Goal: Task Accomplishment & Management: Manage account settings

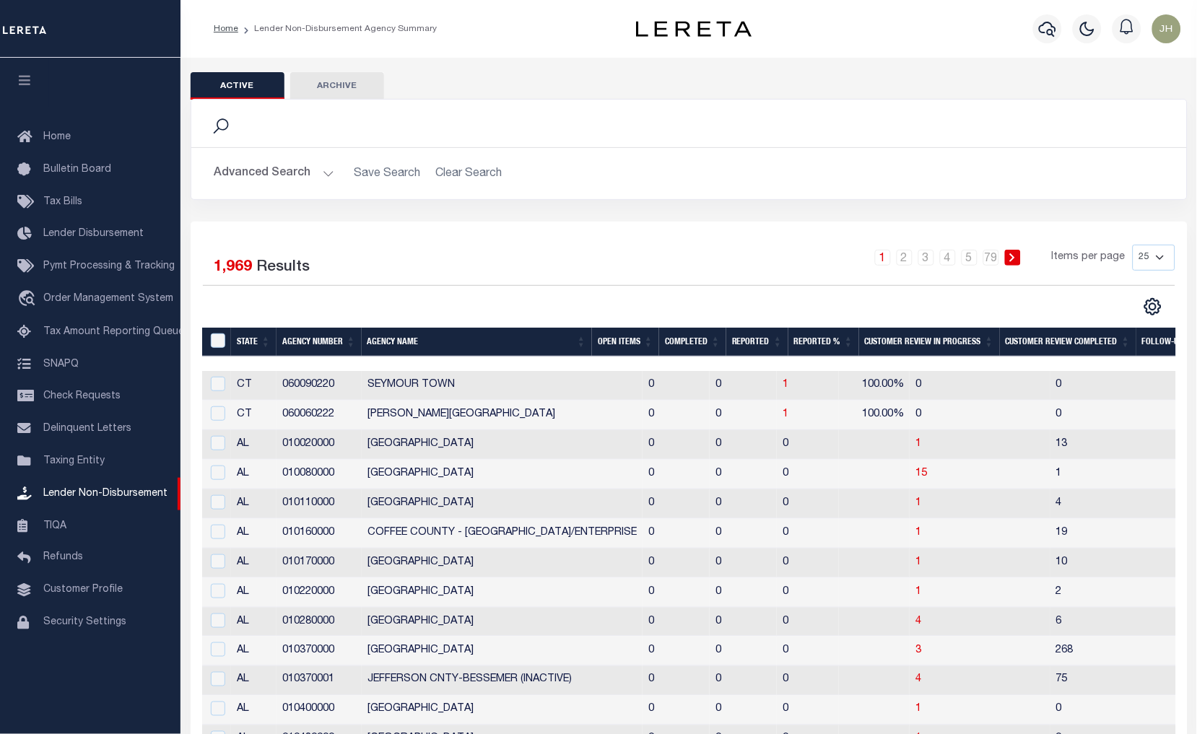
click at [618, 337] on th "Open Items" at bounding box center [625, 343] width 67 height 30
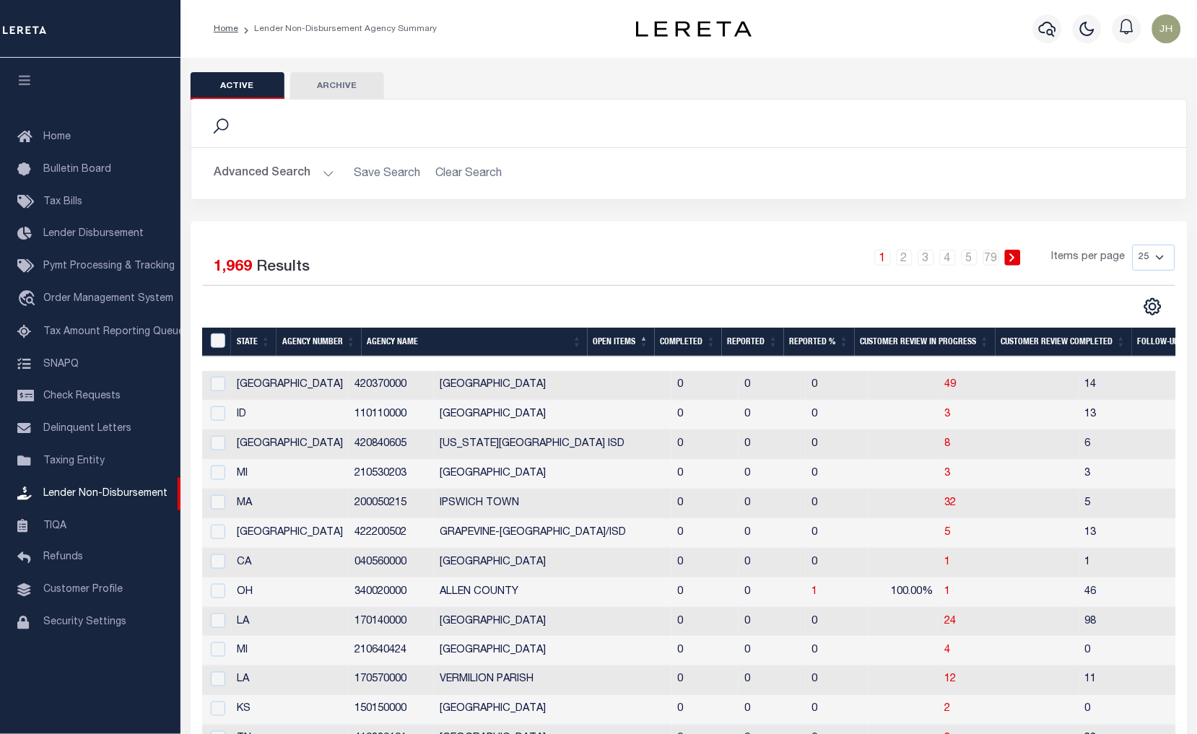
click at [623, 339] on th "Open Items" at bounding box center [620, 343] width 67 height 30
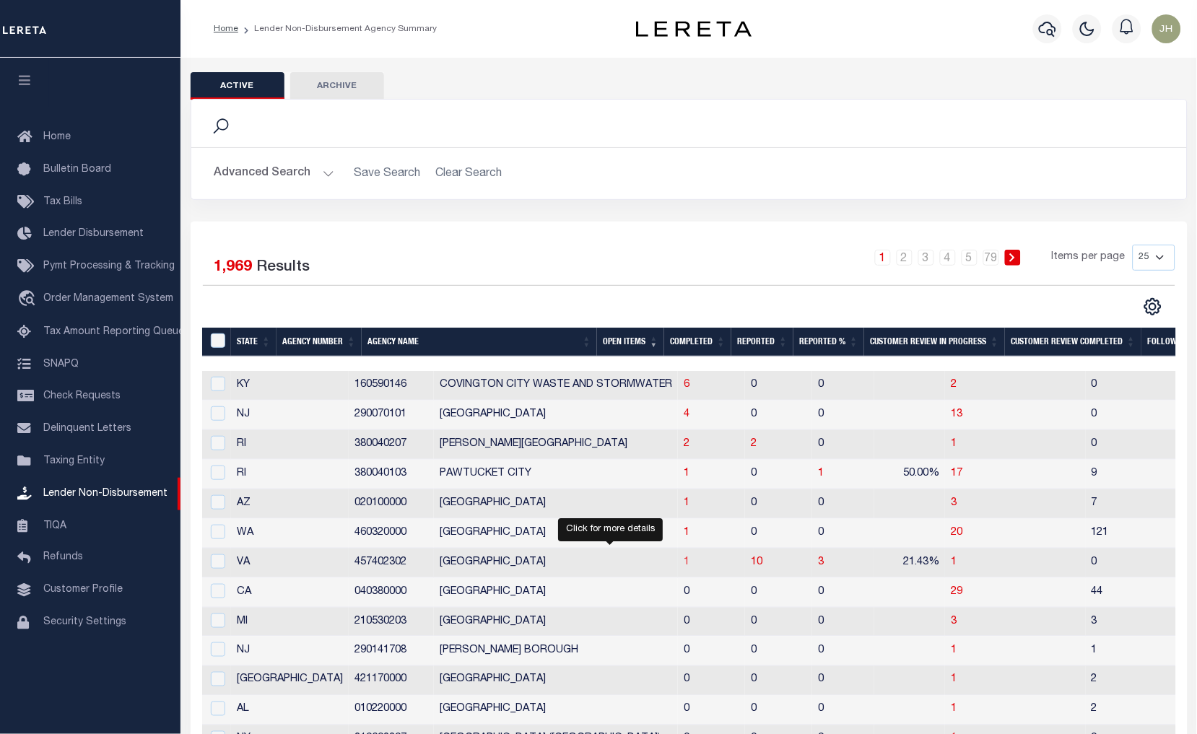
click at [683, 565] on span "1" at bounding box center [686, 562] width 6 height 10
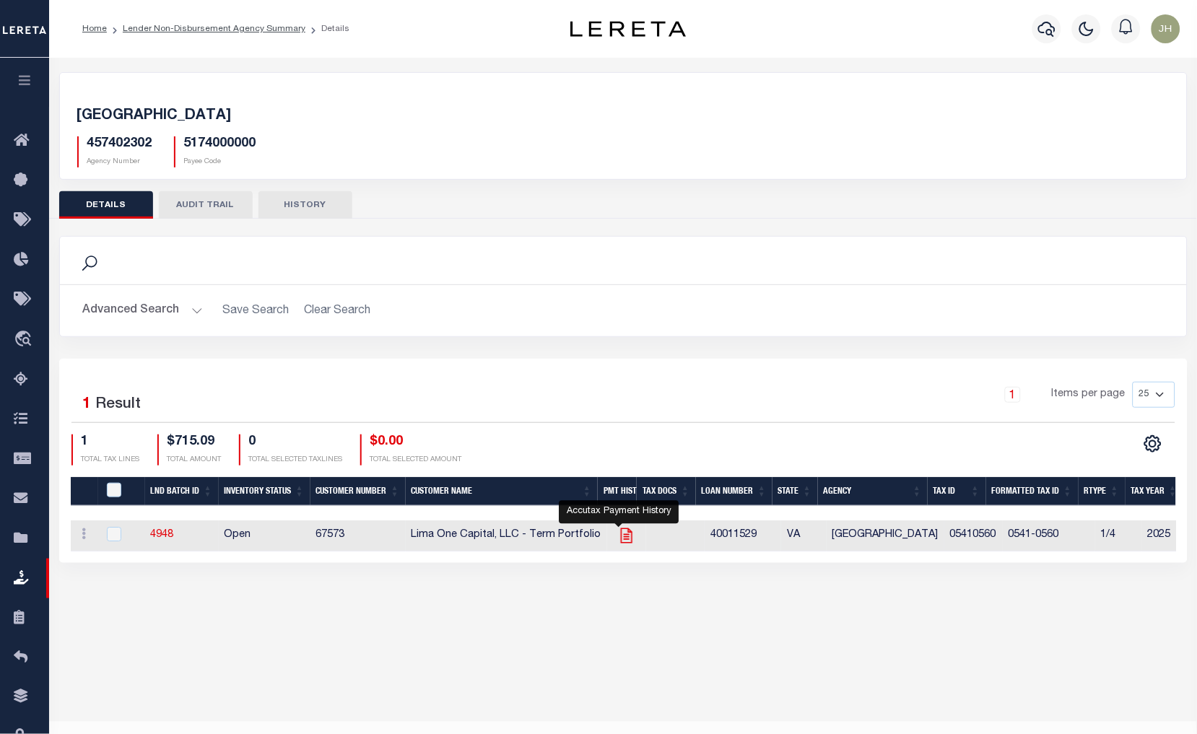
click at [624, 536] on icon "" at bounding box center [626, 535] width 19 height 19
checkbox input "true"
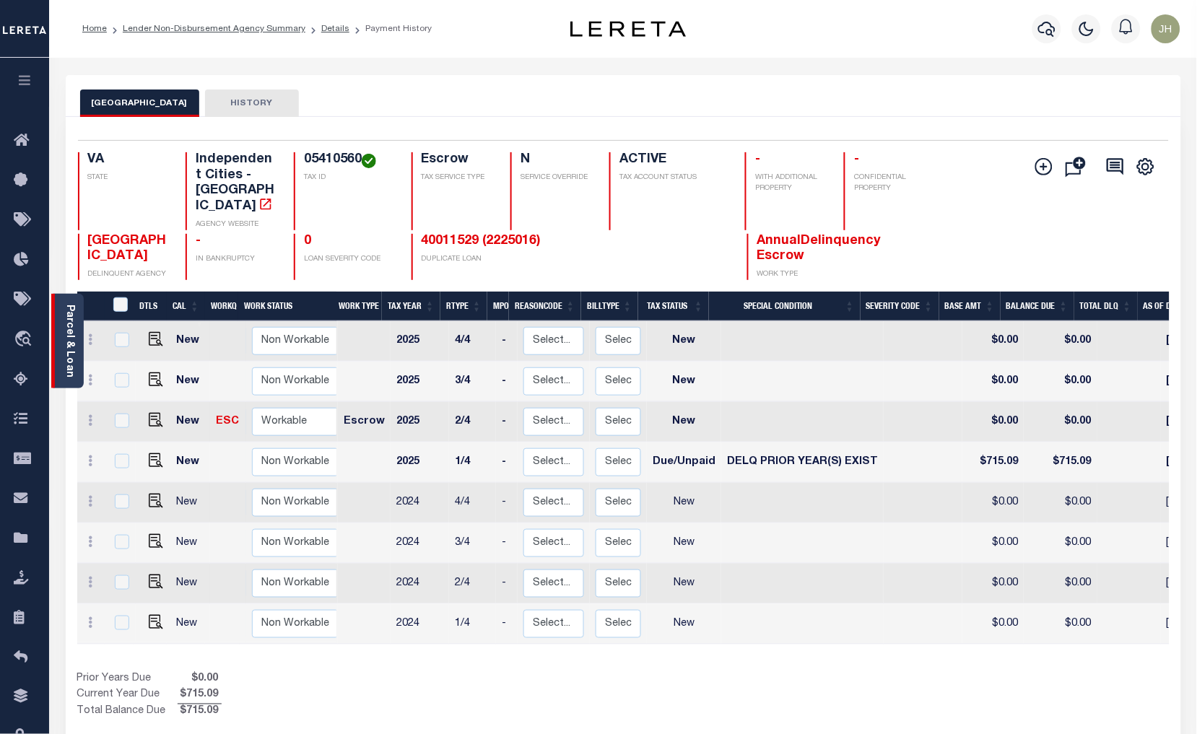
click at [67, 361] on link "Parcel & Loan" at bounding box center [69, 341] width 10 height 73
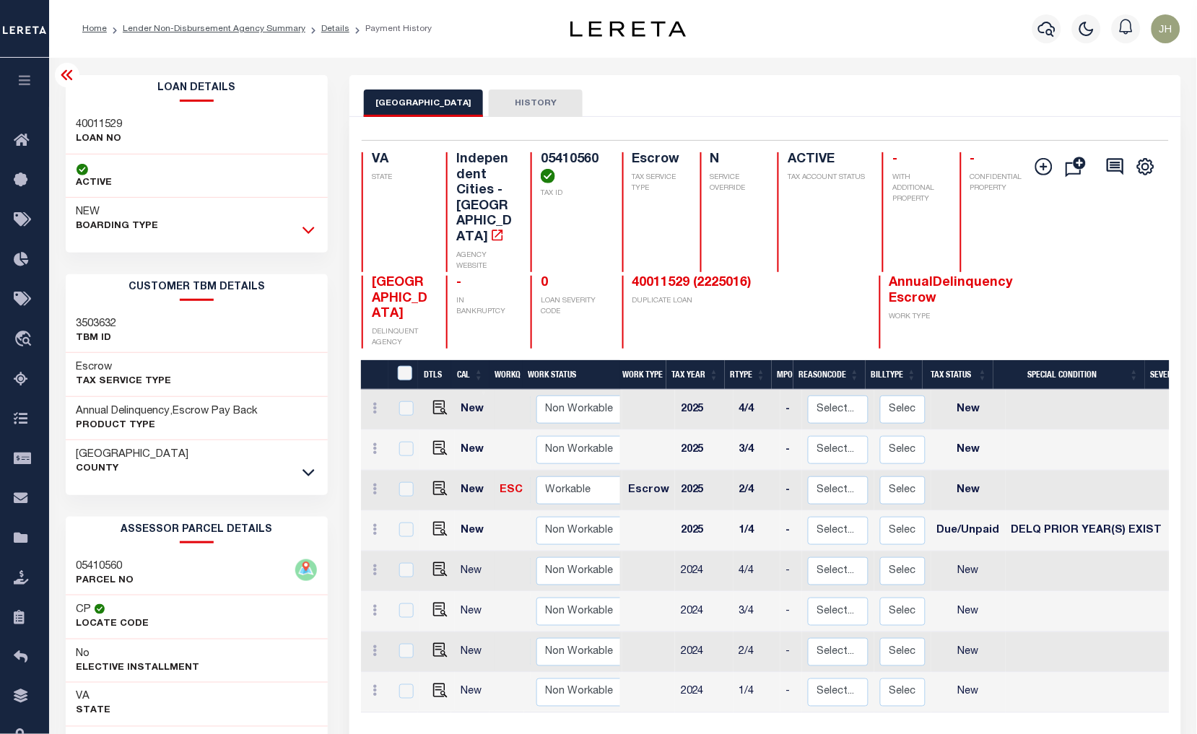
click at [308, 225] on icon at bounding box center [308, 229] width 12 height 15
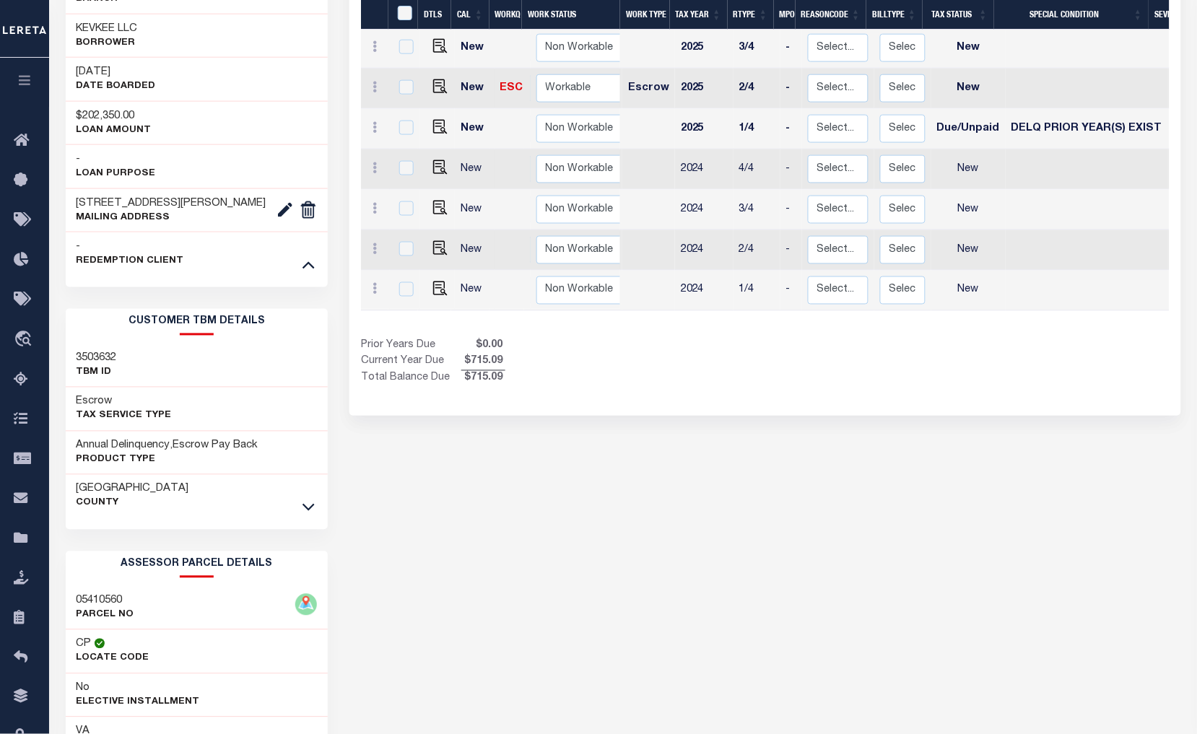
scroll to position [481, 0]
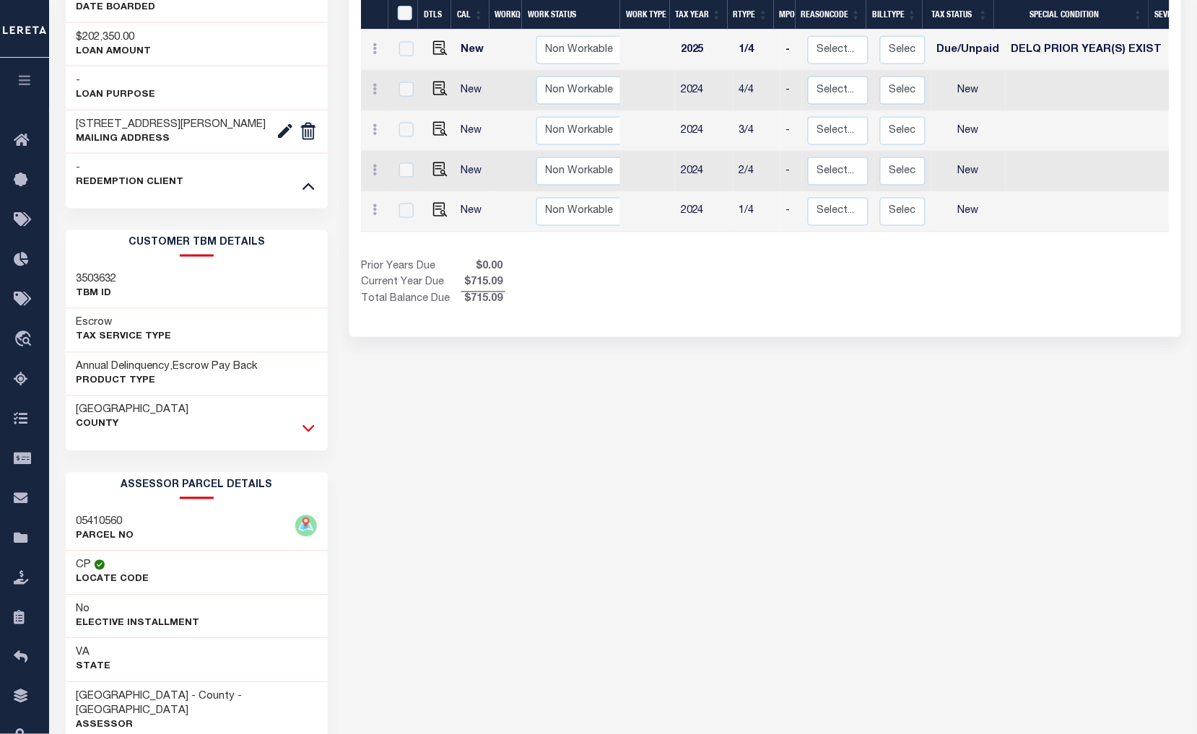
click at [310, 436] on icon at bounding box center [308, 428] width 12 height 15
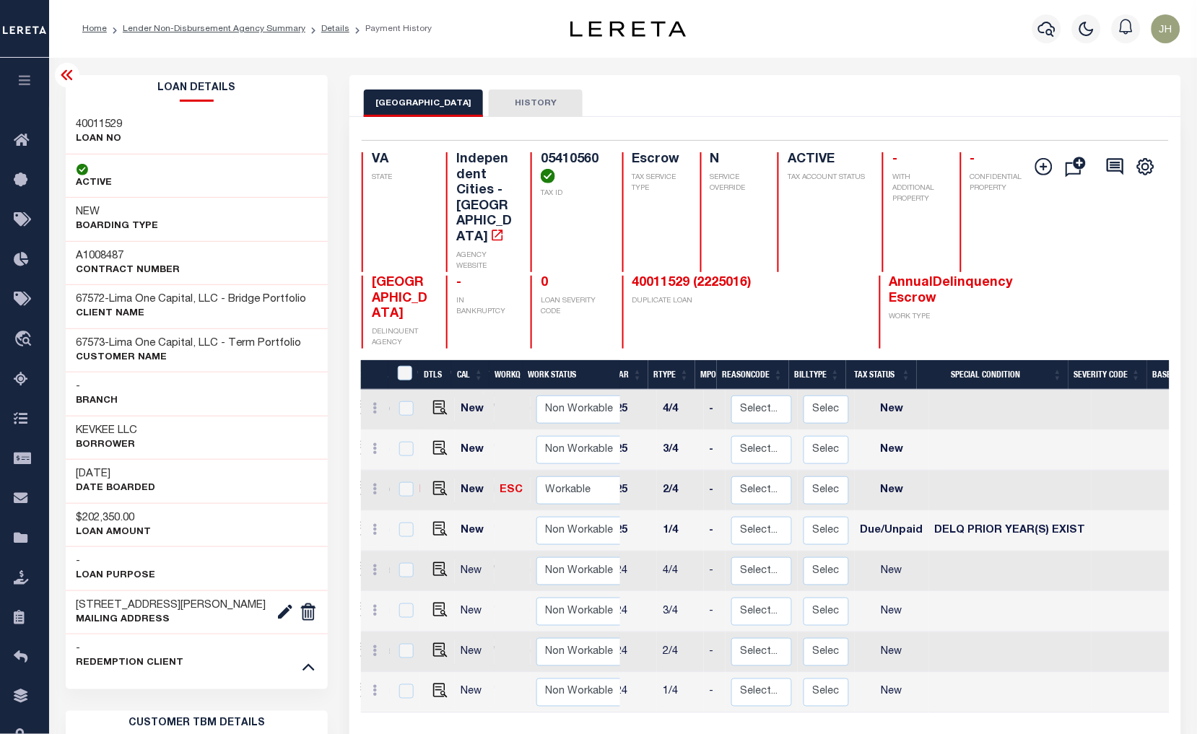
scroll to position [0, 0]
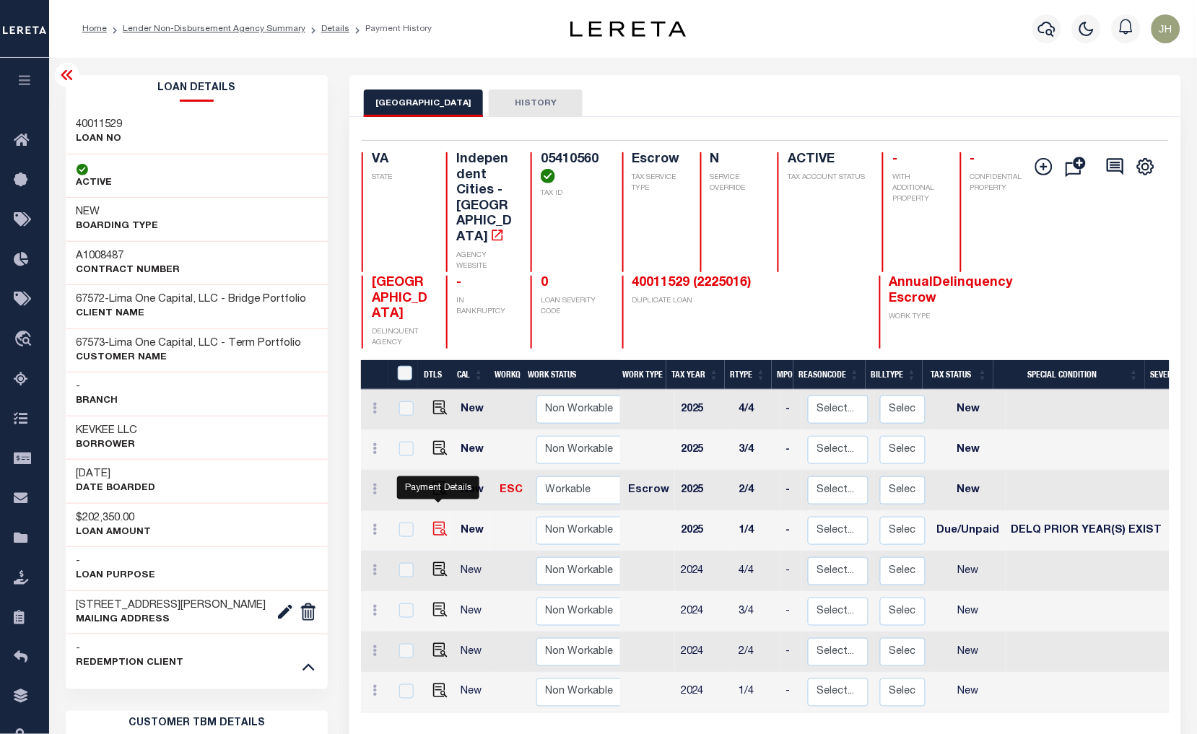
click at [438, 522] on img "" at bounding box center [440, 529] width 14 height 14
checkbox input "true"
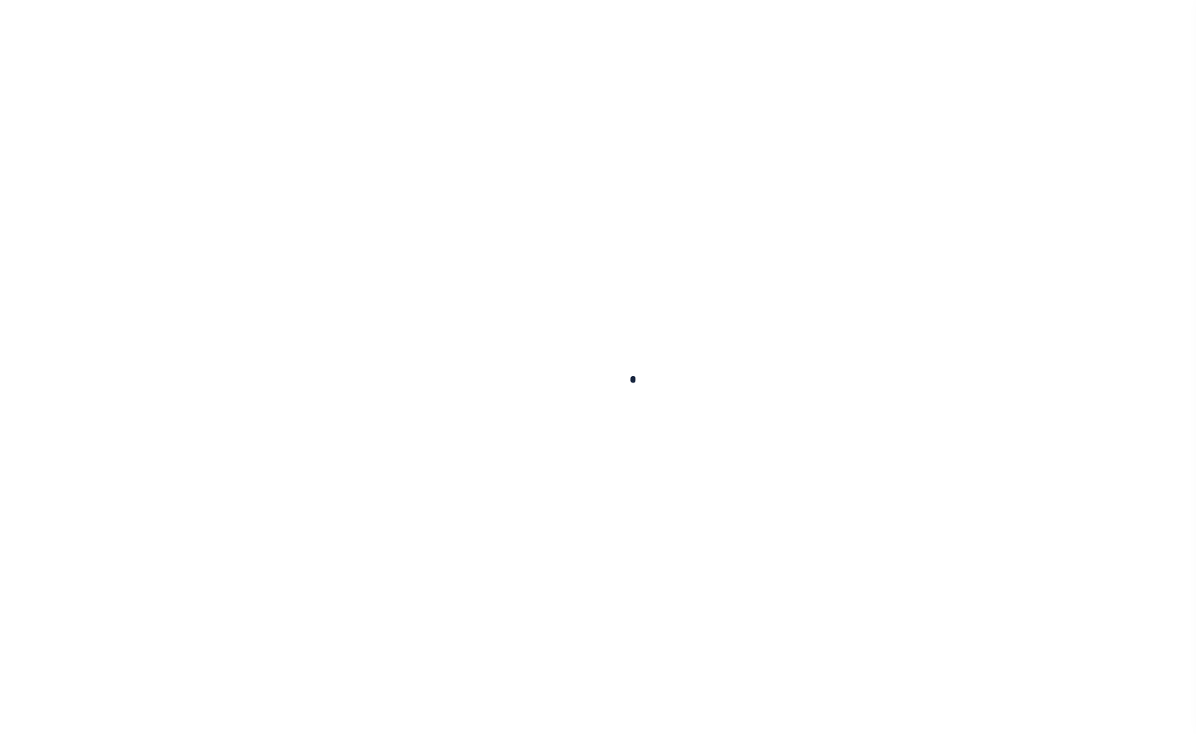
checkbox input "false"
type input "[DATE]"
select select "DUE"
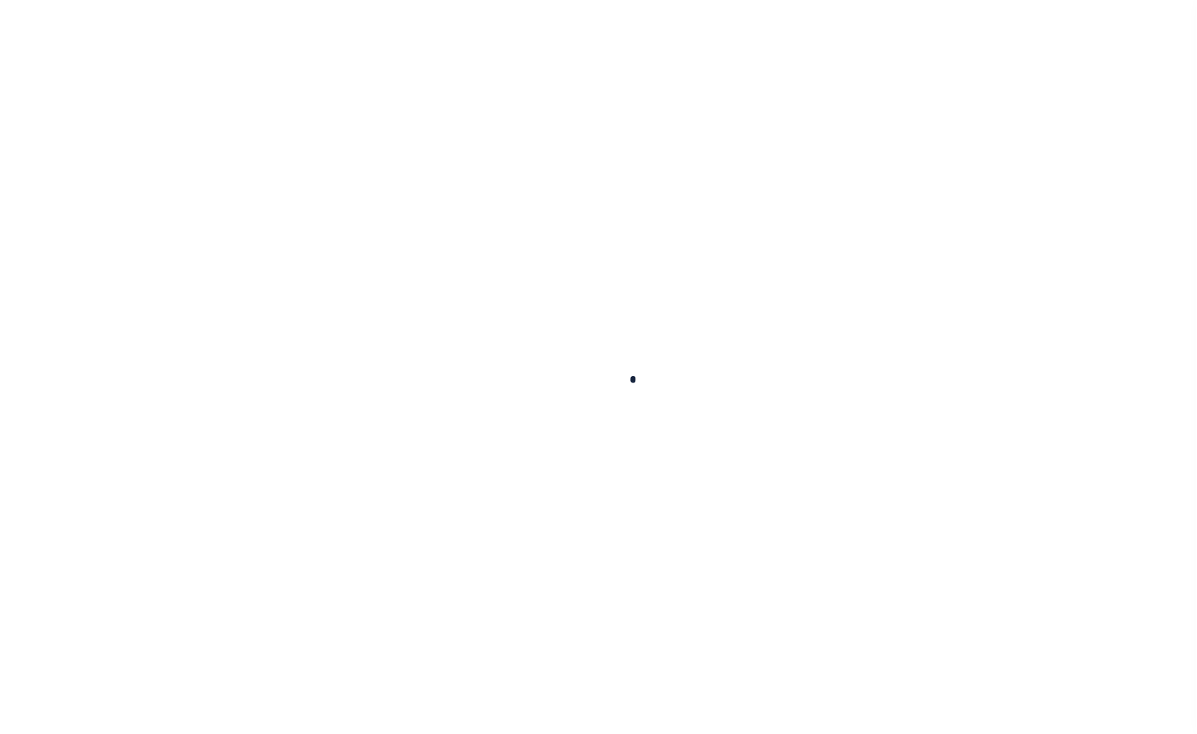
select select "18"
type input "0"
type input "$715.09"
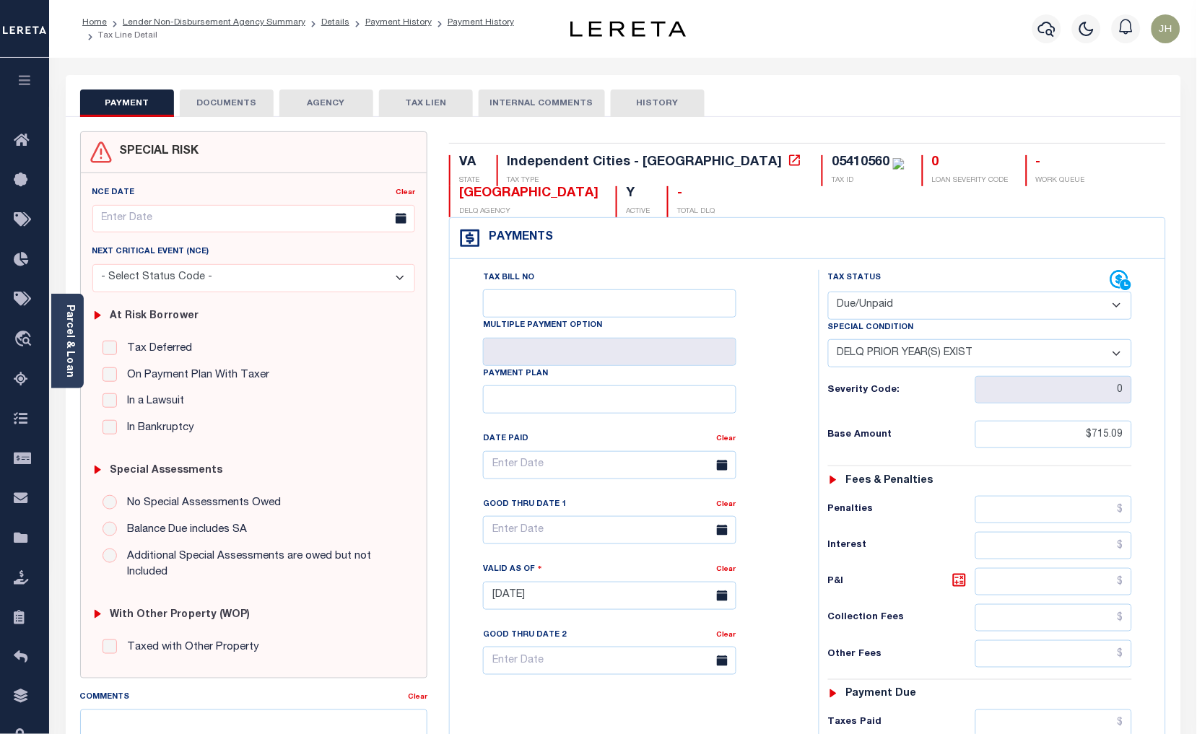
click at [1117, 354] on select "-- Select Special Condition -- 3RD PARTY TAX LIEN AGENCY TAX LIEN (A.K.A Inside…" at bounding box center [980, 353] width 305 height 28
select select "0"
click at [828, 341] on select "-- Select Special Condition -- 3RD PARTY TAX LIEN AGENCY TAX LIEN (A.K.A Inside…" at bounding box center [980, 353] width 305 height 28
type input "[DATE]"
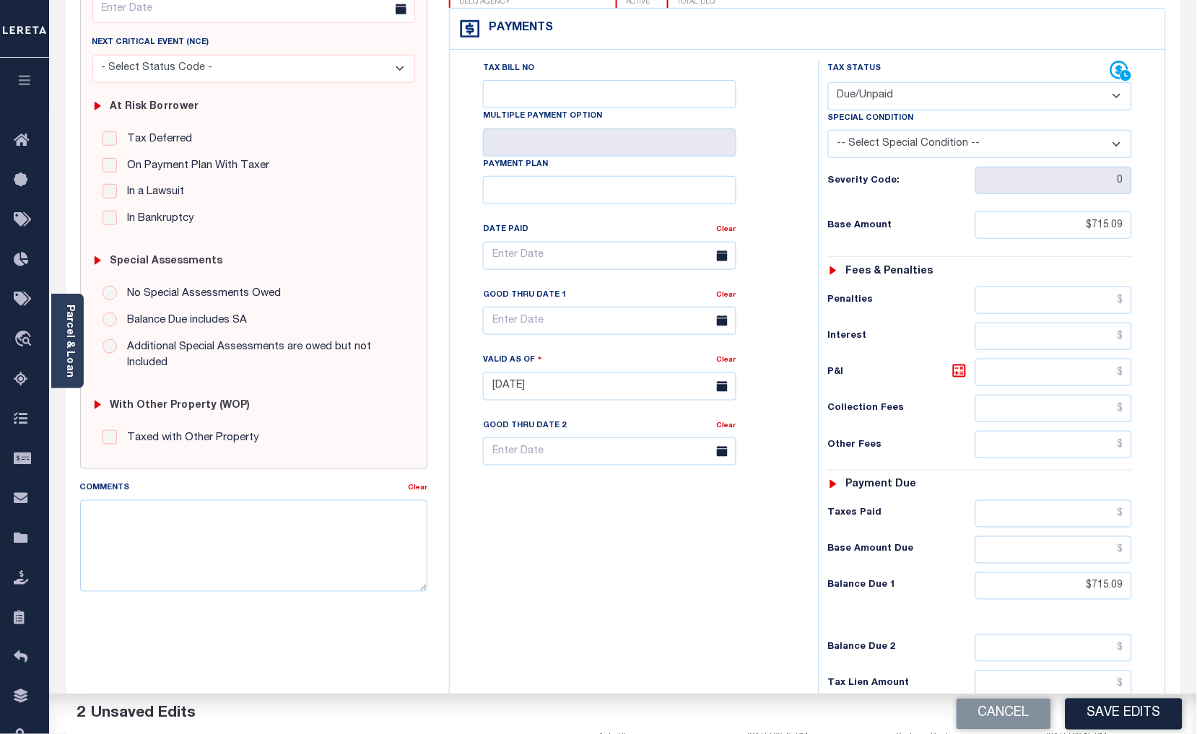
scroll to position [320, 0]
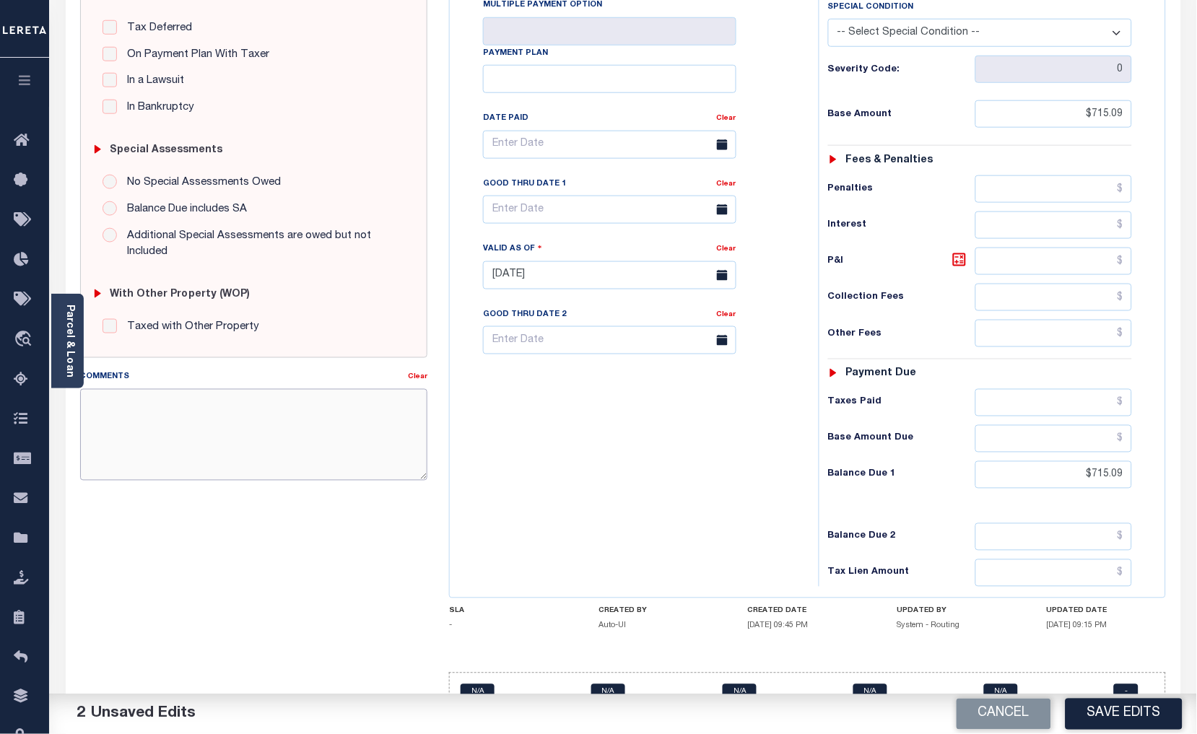
click at [112, 424] on textarea "Comments" at bounding box center [254, 434] width 348 height 91
type textarea "p"
click at [263, 403] on textarea "PER WEB 2025 1ST INSTAL IS PAID. NO PRIOR YEAR DELQ." at bounding box center [254, 434] width 348 height 91
click at [258, 401] on textarea "PER WEB 2025 1ST INSTAL IS PAID. NO PRIOR YEAR DELQ." at bounding box center [254, 434] width 348 height 91
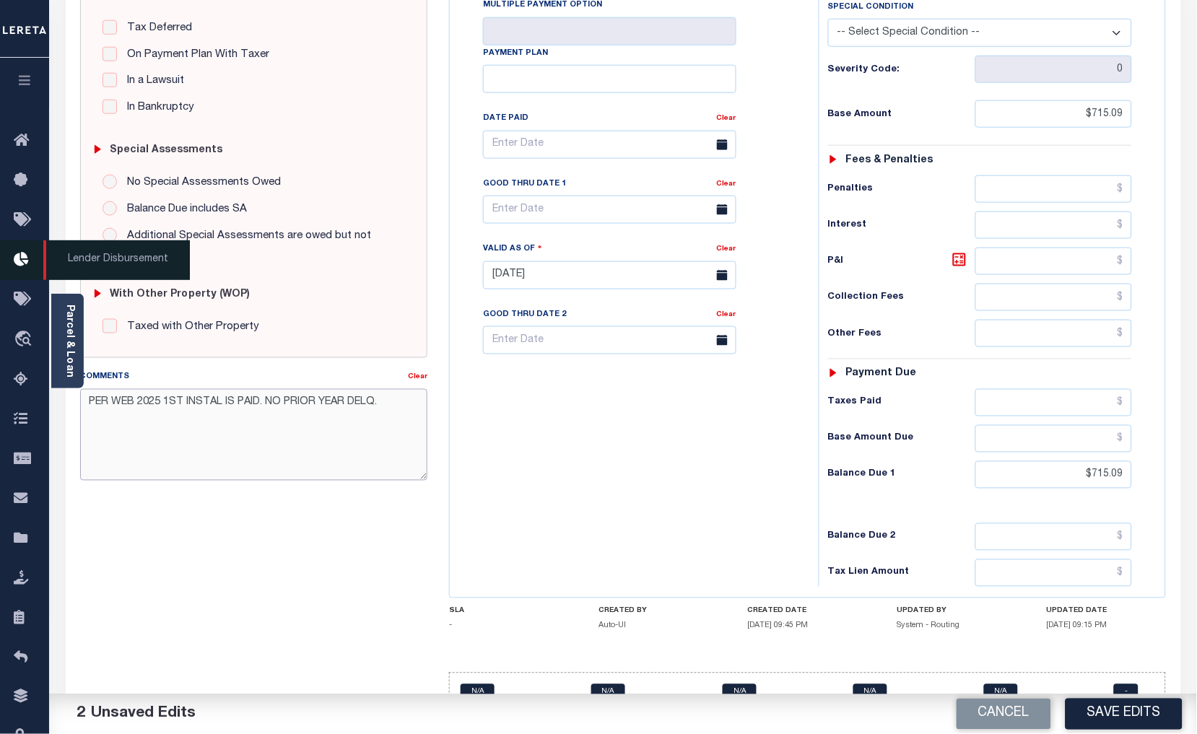
type textarea "PER WEB 2025 1ST INSTAL IS PAID. NO PRIOR YEAR DELQ."
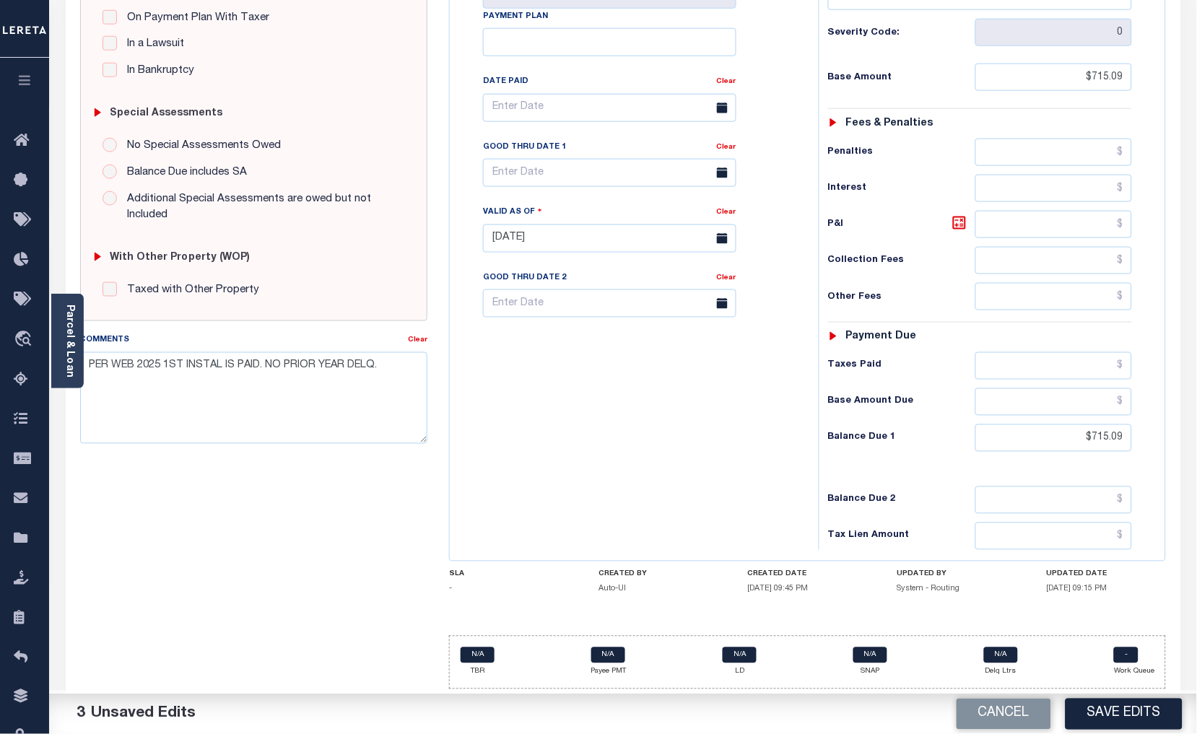
scroll to position [361, 0]
click at [1123, 717] on button "Save Edits" at bounding box center [1123, 714] width 117 height 31
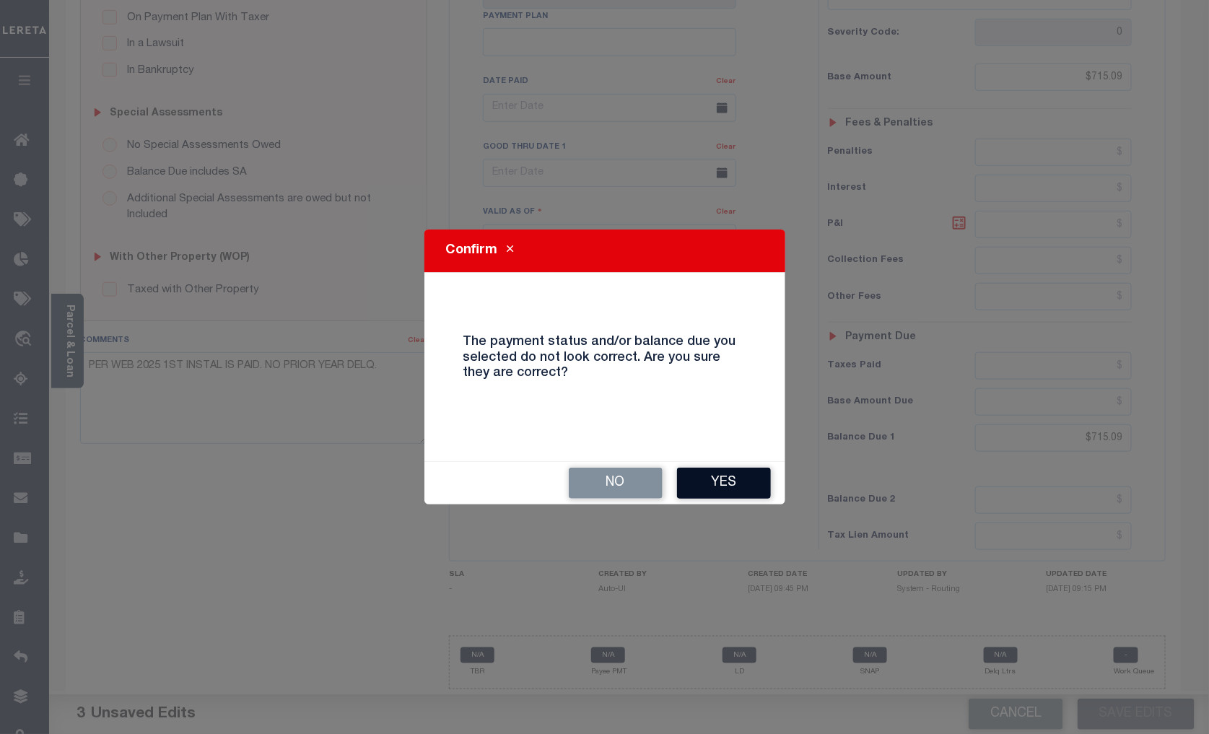
click at [731, 485] on button "Yes" at bounding box center [724, 483] width 94 height 31
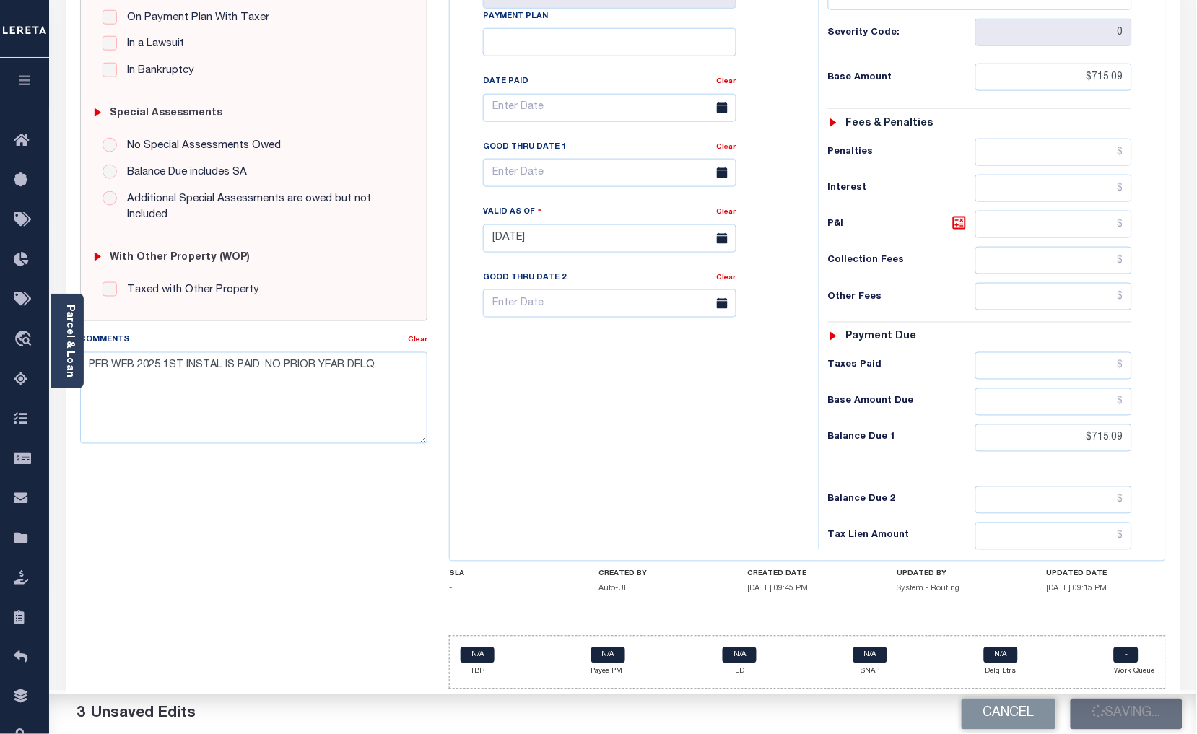
checkbox input "false"
type input "$715.09"
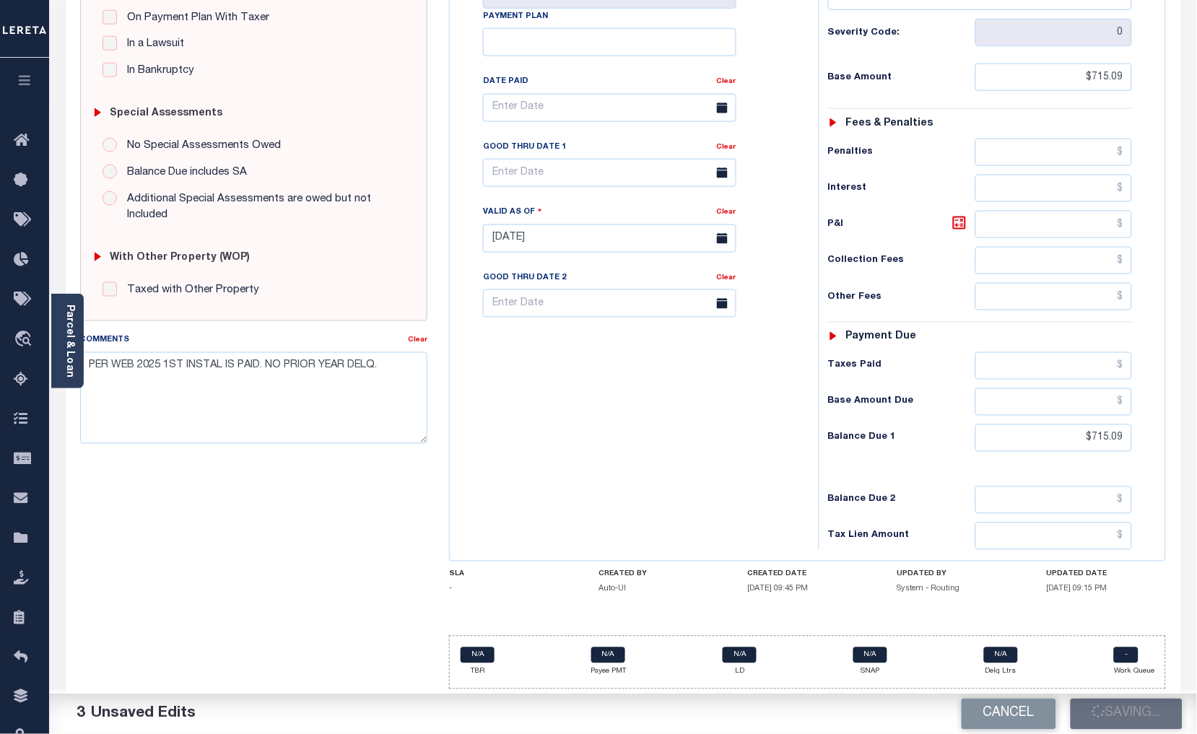
type input "$715.09"
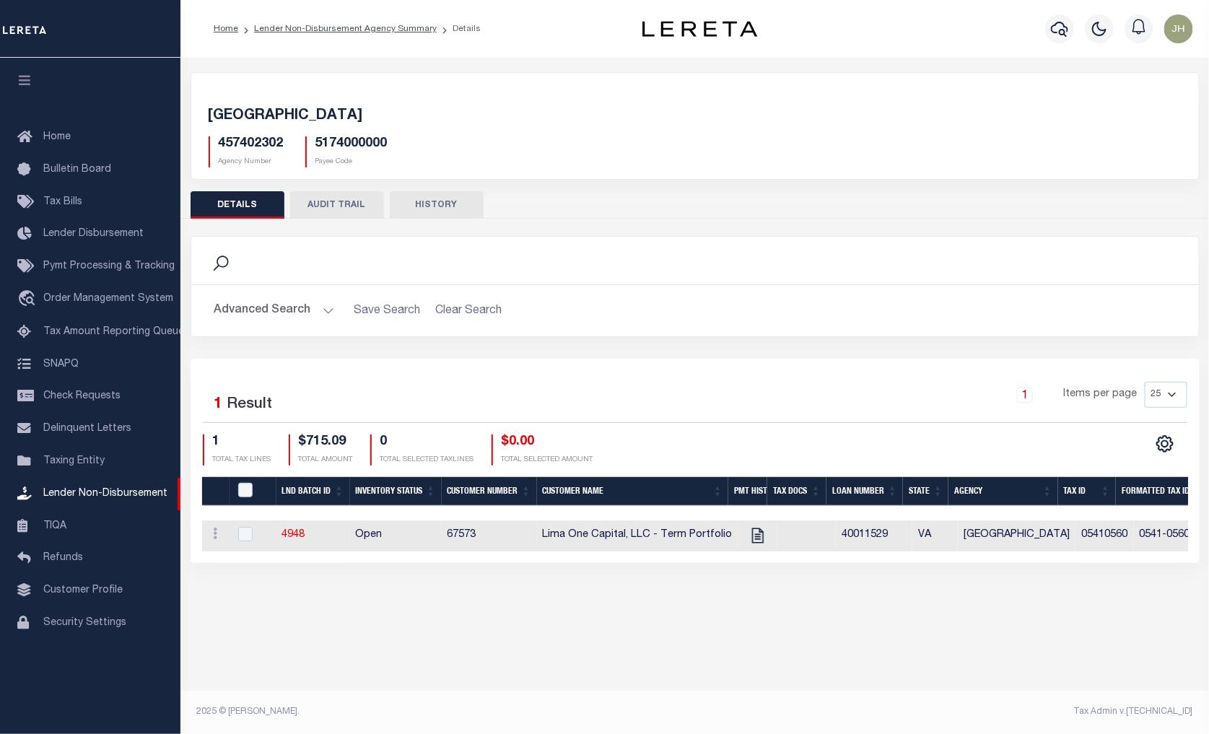
click at [355, 211] on button "AUDIT TRAIL" at bounding box center [337, 204] width 94 height 27
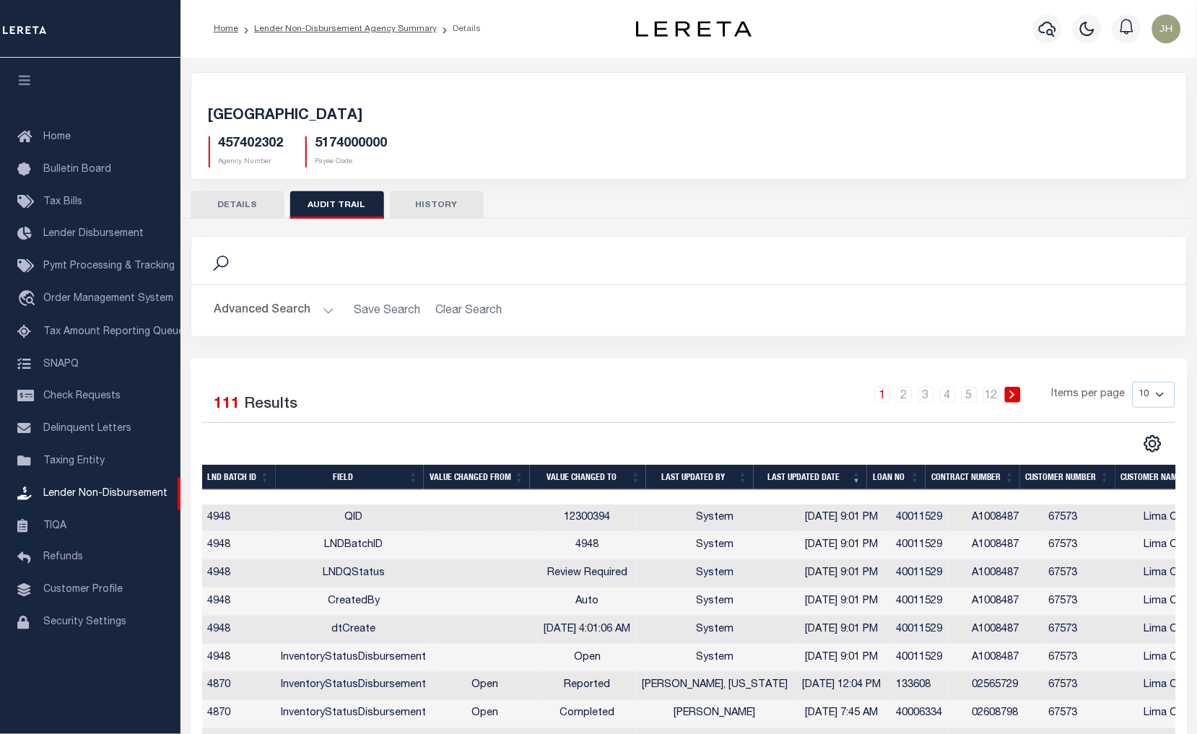
click at [435, 211] on button "HISTORY" at bounding box center [437, 204] width 94 height 27
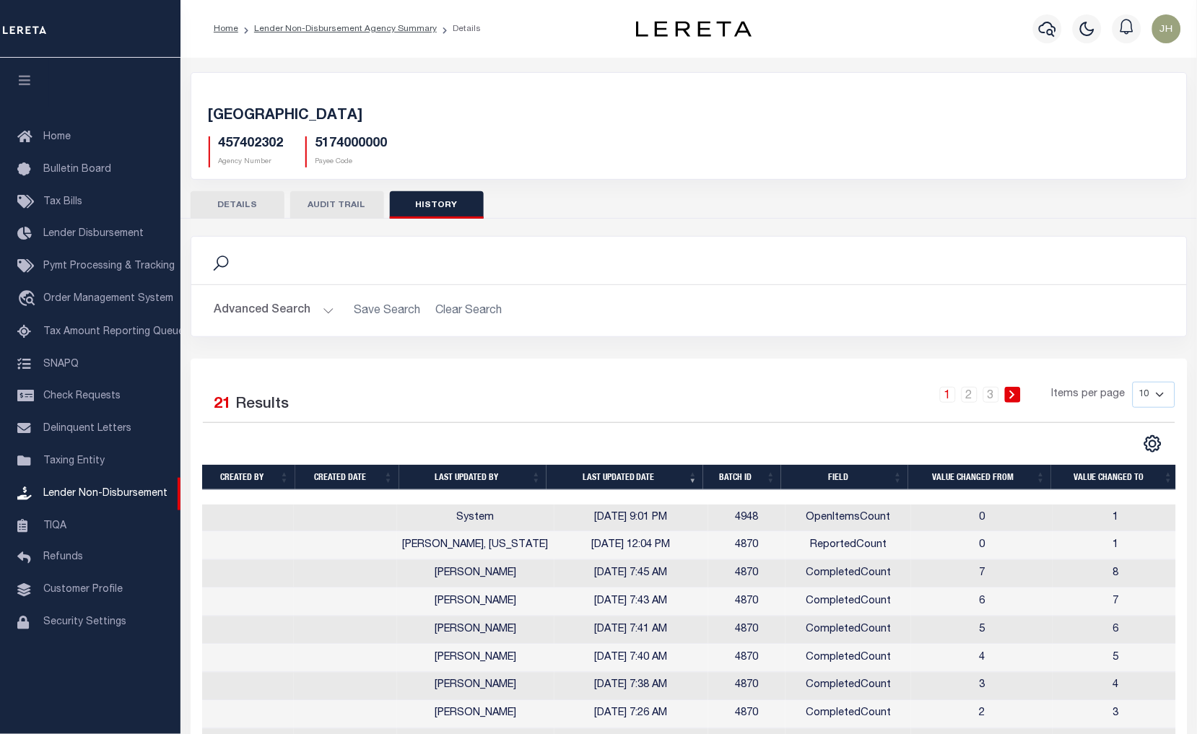
click at [240, 196] on button "DETAILS" at bounding box center [238, 204] width 94 height 27
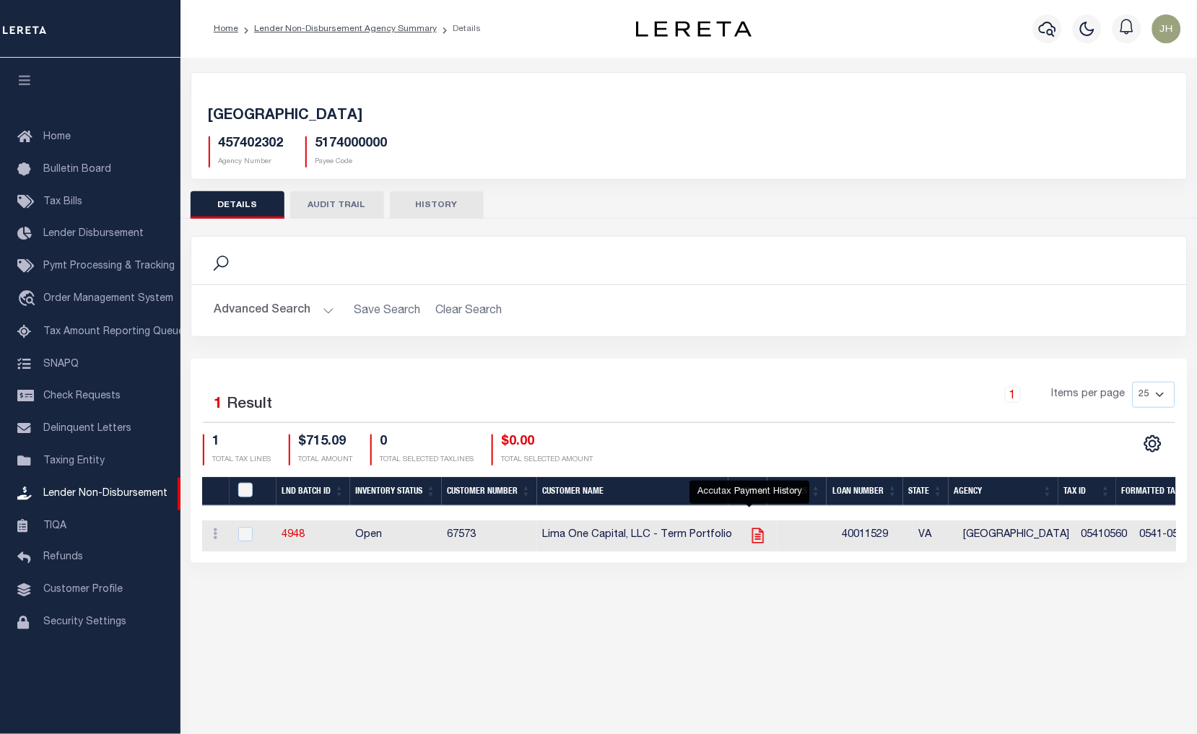
click at [751, 540] on icon "" at bounding box center [757, 535] width 12 height 15
checkbox input "true"
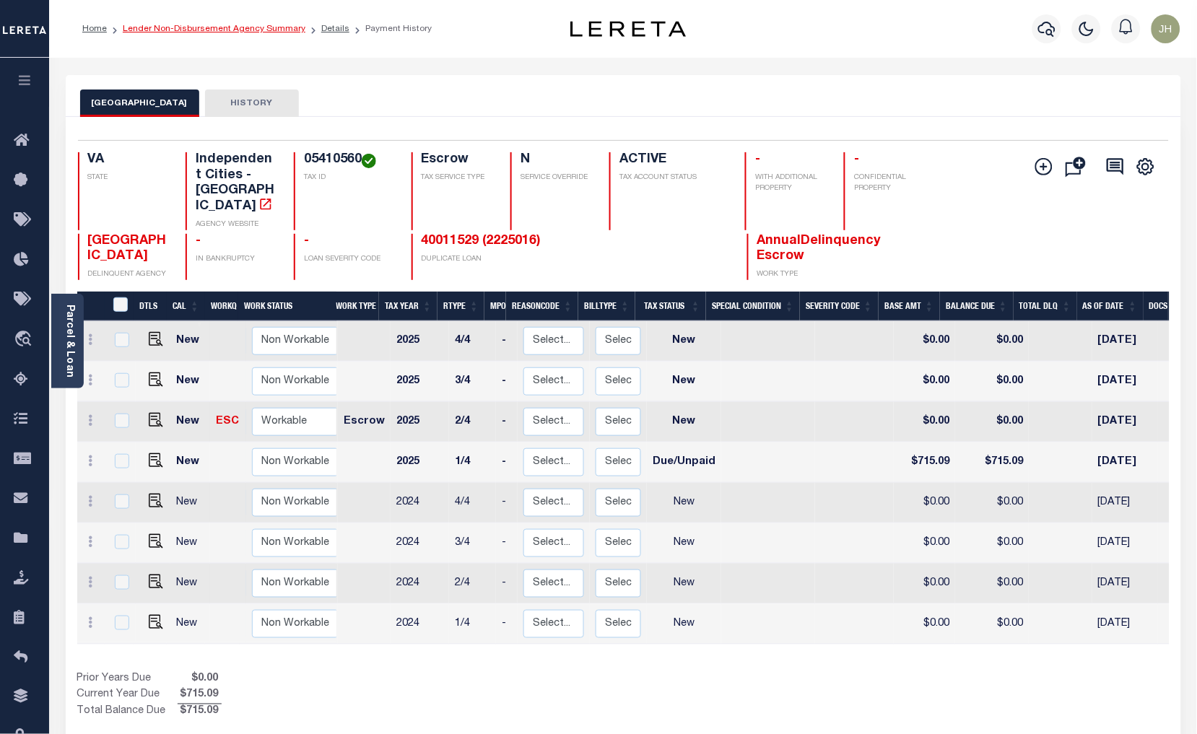
click at [172, 27] on link "Lender Non-Disbursement Agency Summary" at bounding box center [214, 29] width 183 height 9
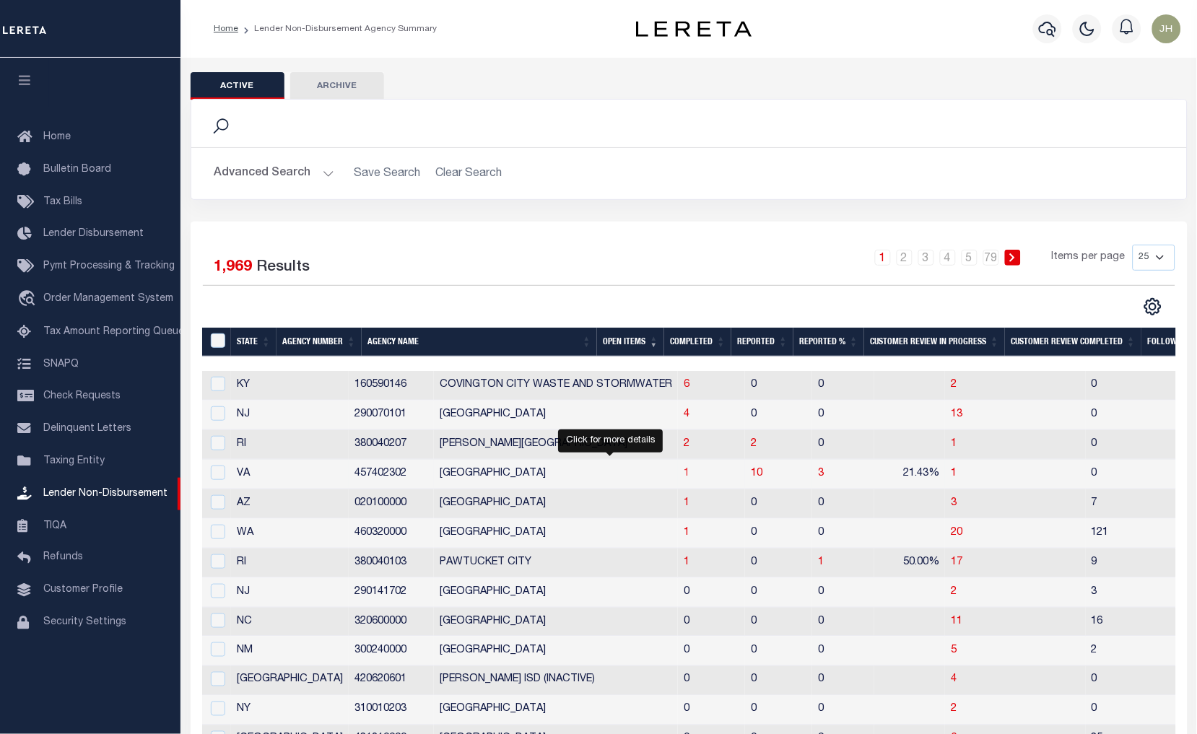
click at [683, 475] on span "1" at bounding box center [686, 473] width 6 height 10
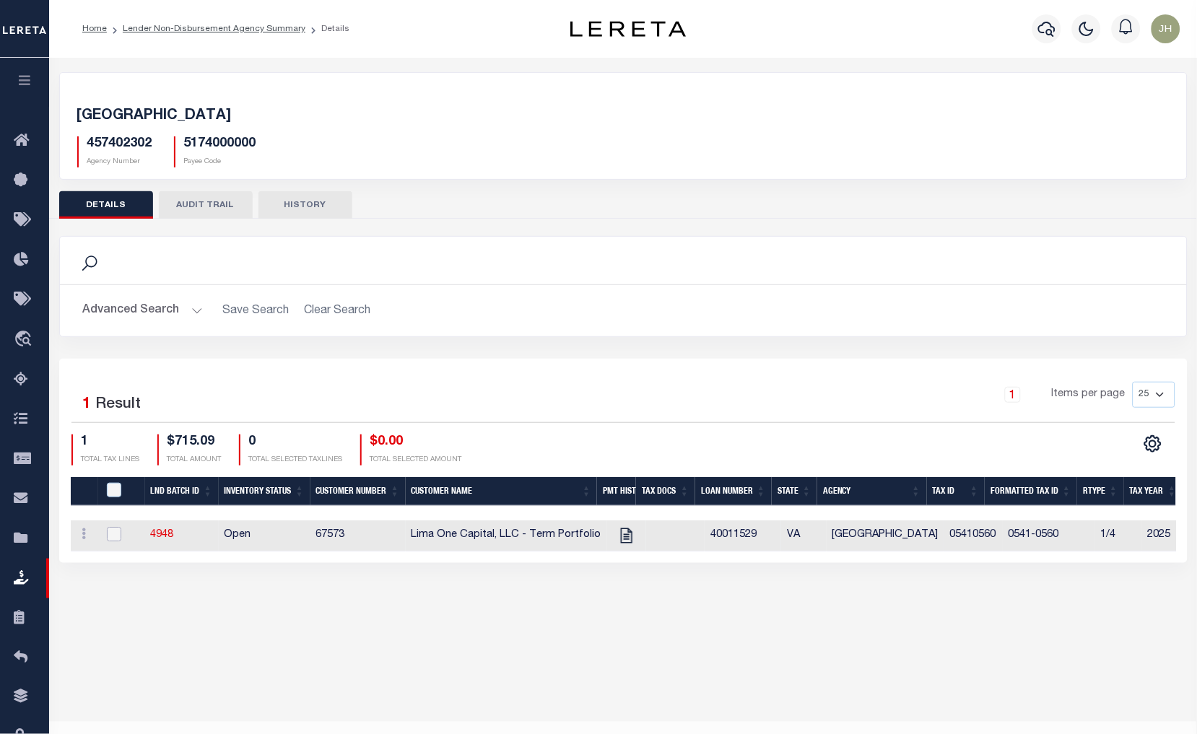
click at [118, 531] on input "checkbox" at bounding box center [114, 534] width 14 height 14
checkbox input "true"
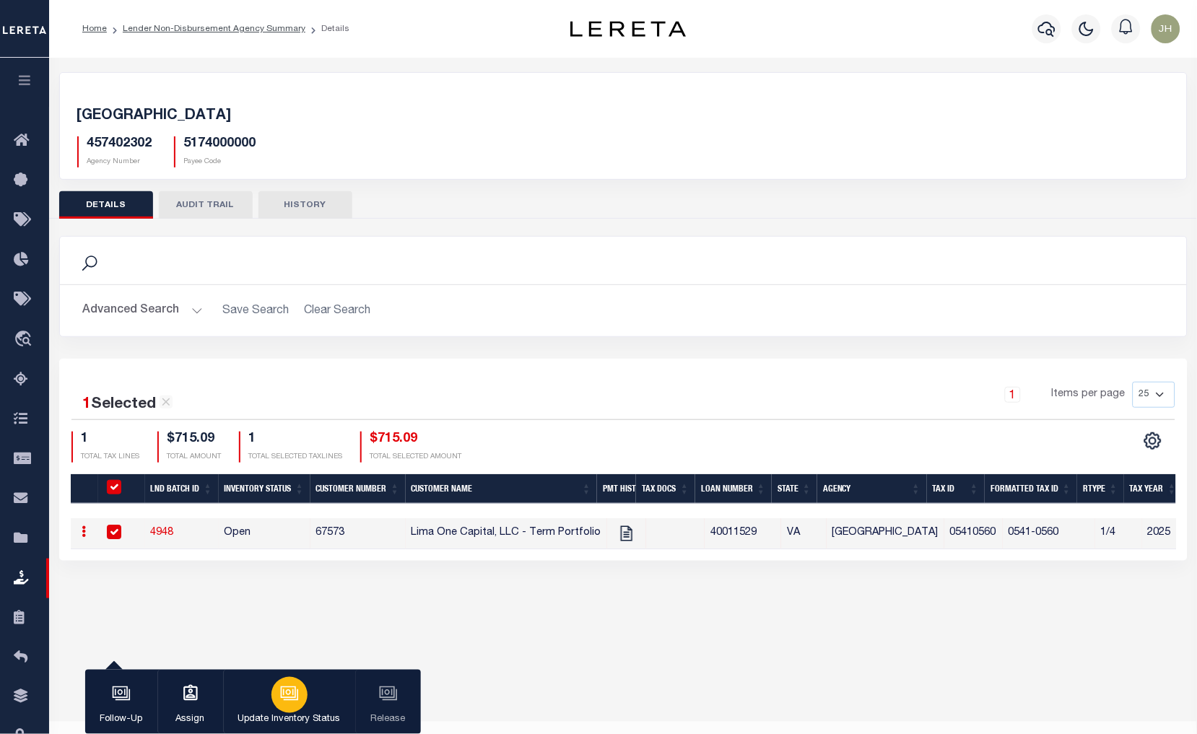
click at [287, 696] on icon "button" at bounding box center [288, 692] width 11 height 6
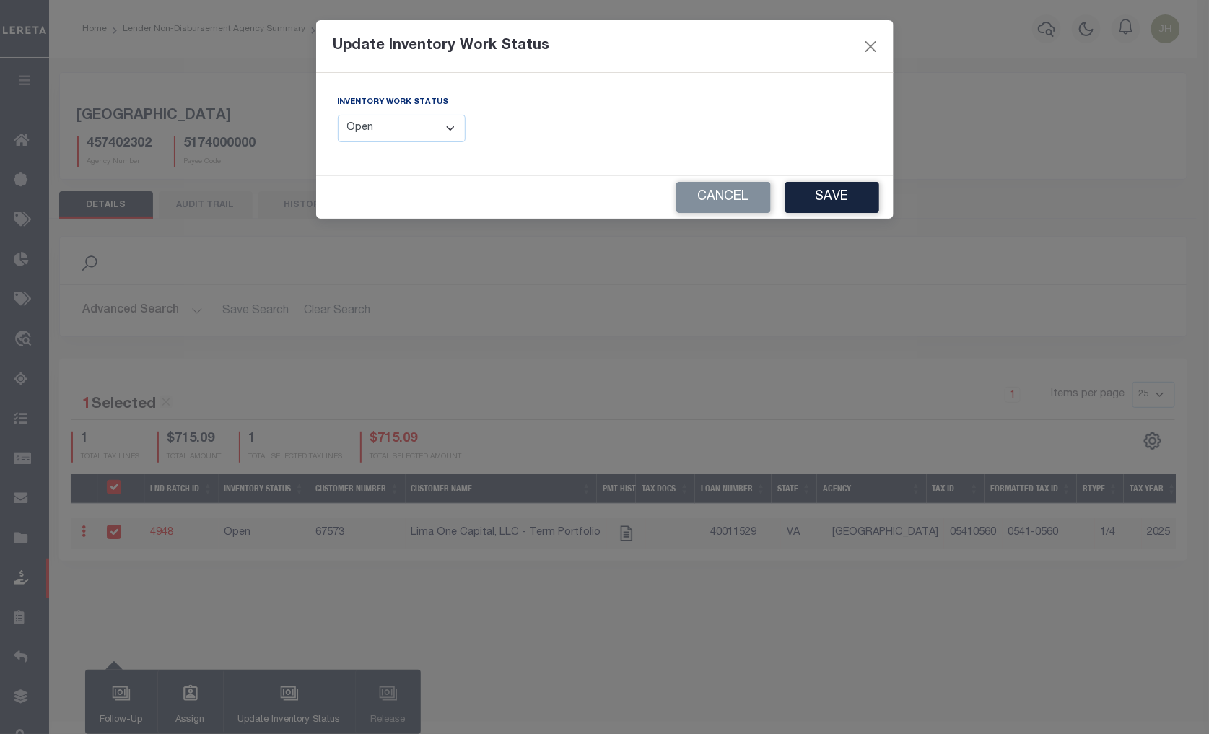
drag, startPoint x: 455, startPoint y: 128, endPoint x: 450, endPoint y: 134, distance: 7.7
click at [455, 128] on select "--Select-- Open Completed Reported" at bounding box center [402, 129] width 128 height 28
select select "Completed"
click at [338, 115] on select "--Select-- Open Completed Reported" at bounding box center [402, 129] width 128 height 28
click at [835, 197] on button "Save" at bounding box center [832, 197] width 94 height 31
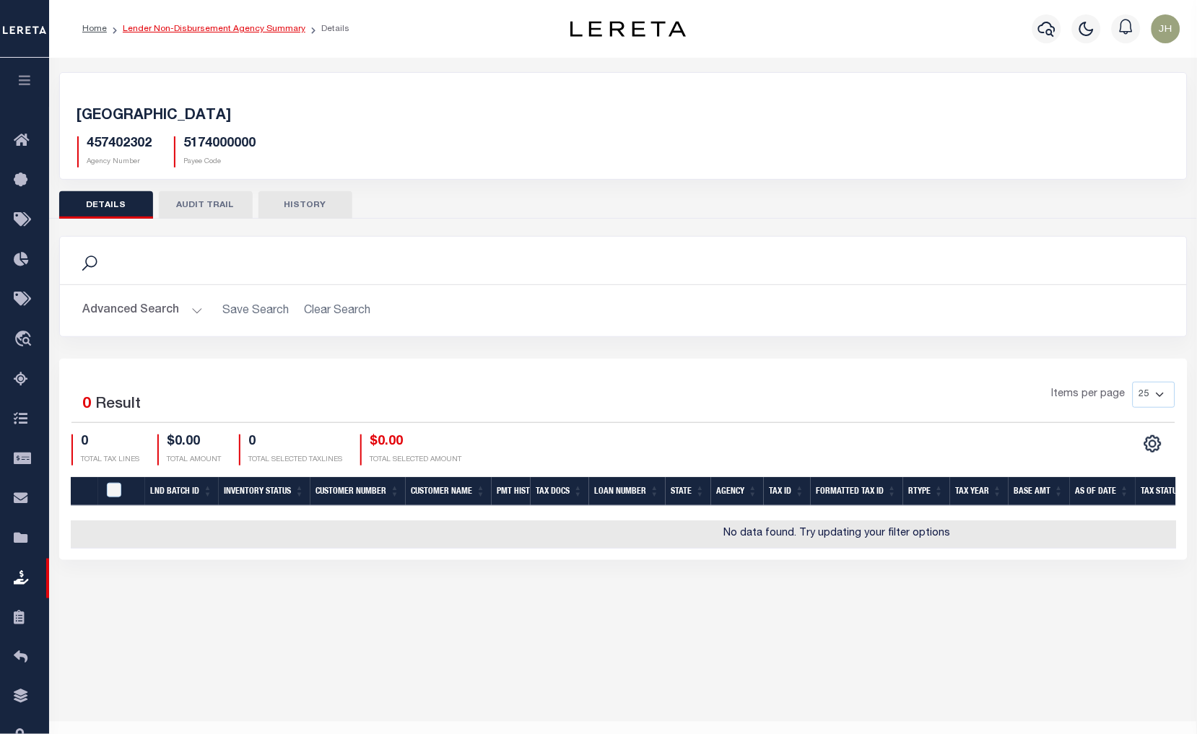
click at [146, 25] on link "Lender Non-Disbursement Agency Summary" at bounding box center [214, 29] width 183 height 9
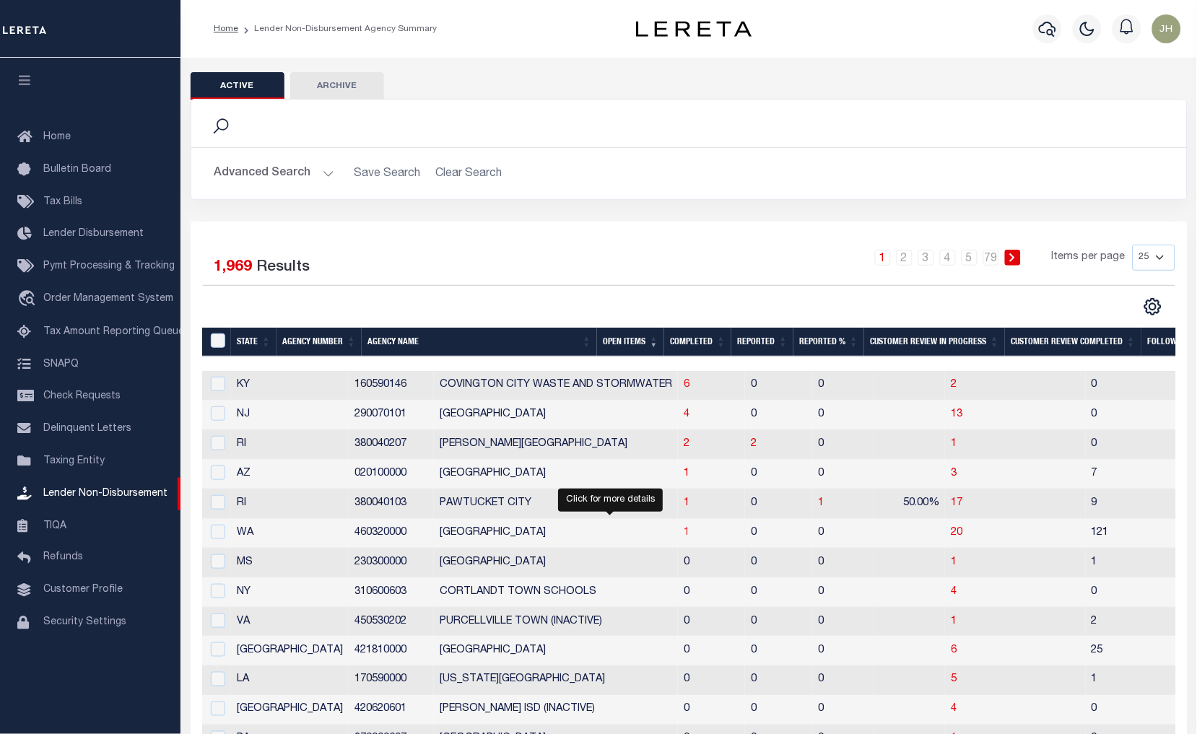
click at [683, 534] on span "1" at bounding box center [686, 533] width 6 height 10
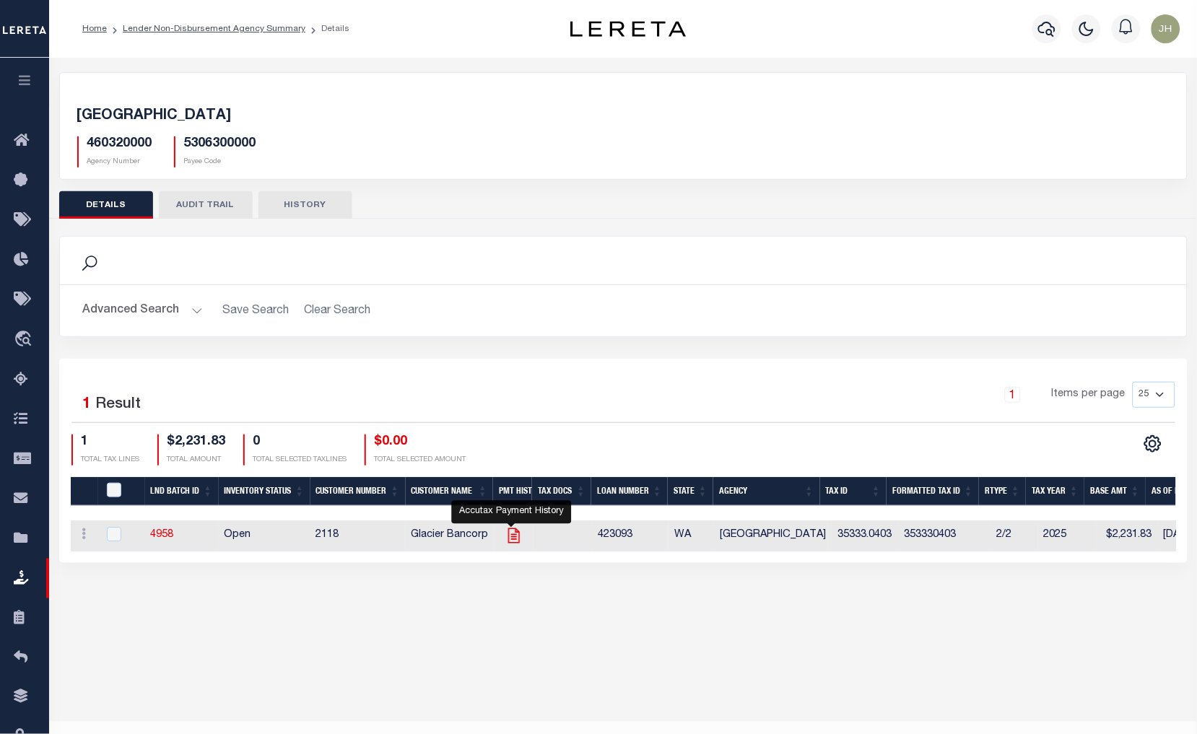
click at [510, 538] on icon "" at bounding box center [513, 535] width 12 height 15
checkbox input "true"
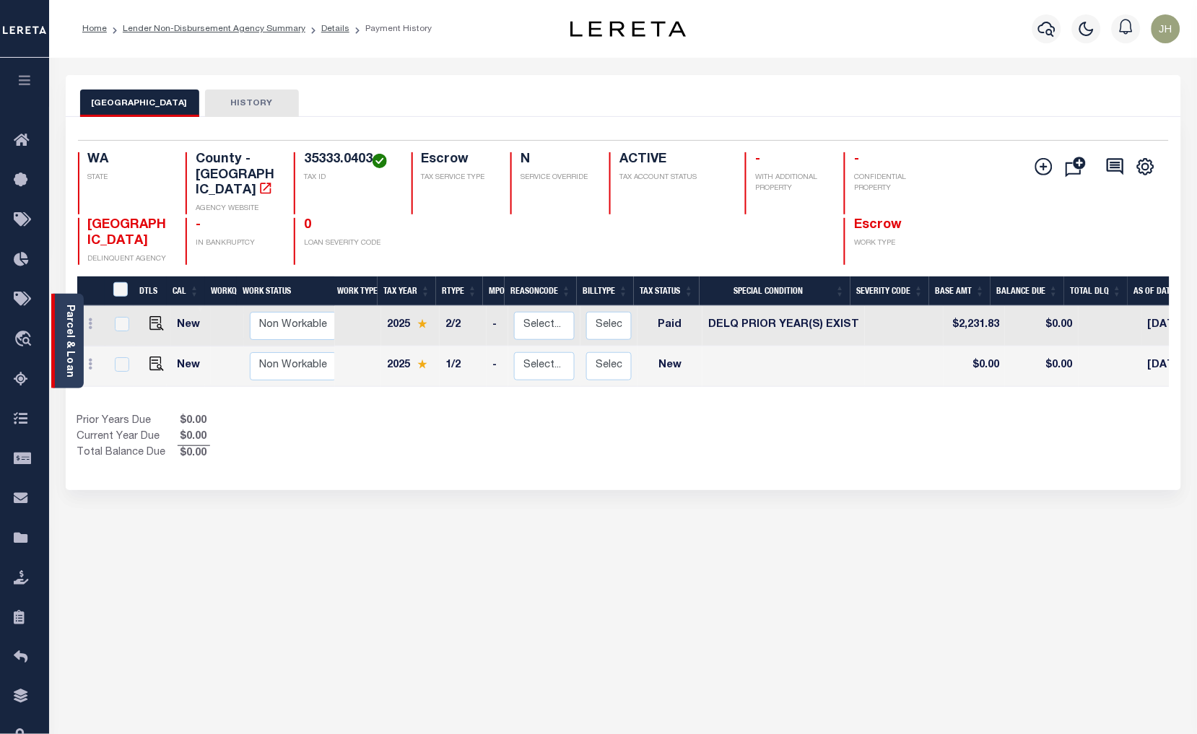
click at [60, 326] on div "Parcel & Loan" at bounding box center [67, 341] width 32 height 95
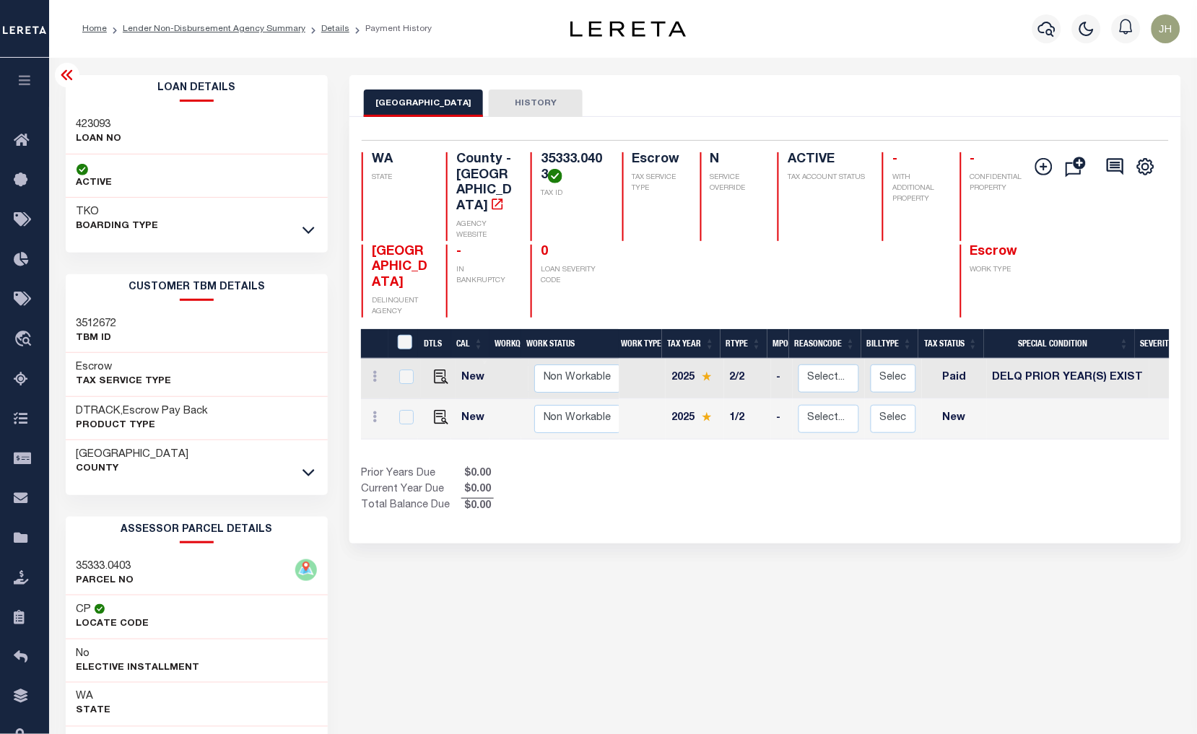
drag, startPoint x: 154, startPoint y: 25, endPoint x: 154, endPoint y: 60, distance: 34.6
click at [154, 26] on link "Lender Non-Disbursement Agency Summary" at bounding box center [214, 29] width 183 height 9
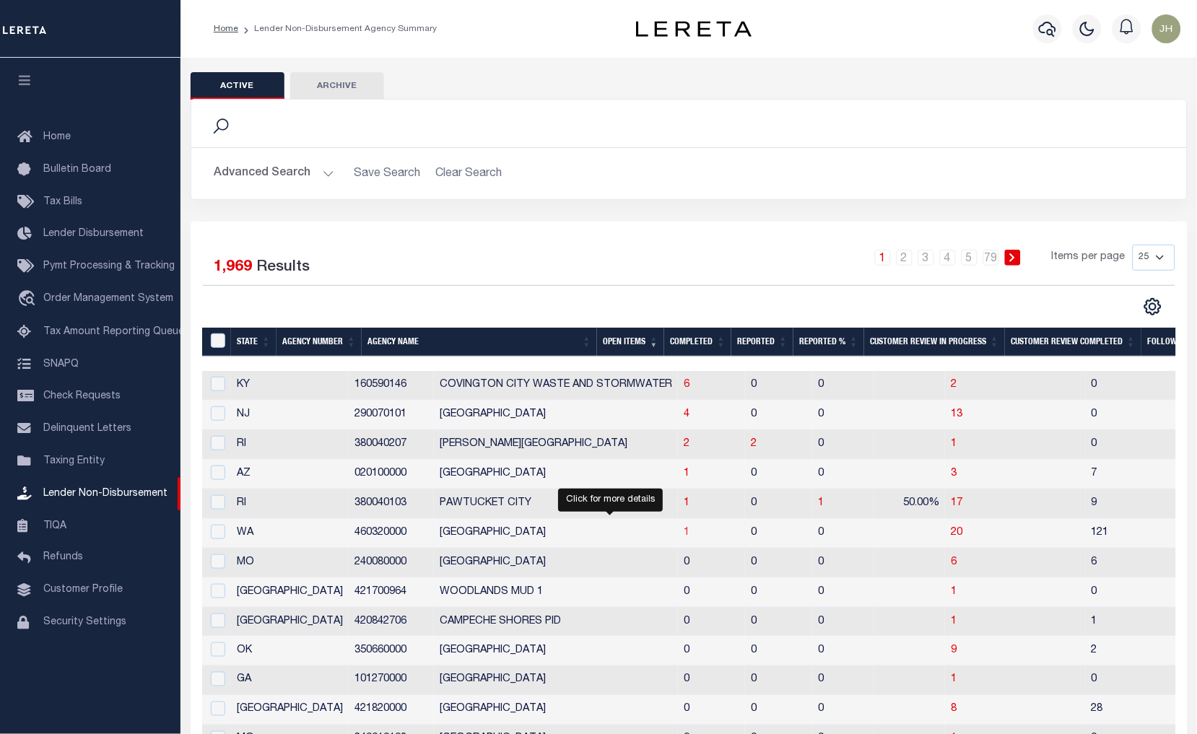
click at [683, 536] on span "1" at bounding box center [686, 533] width 6 height 10
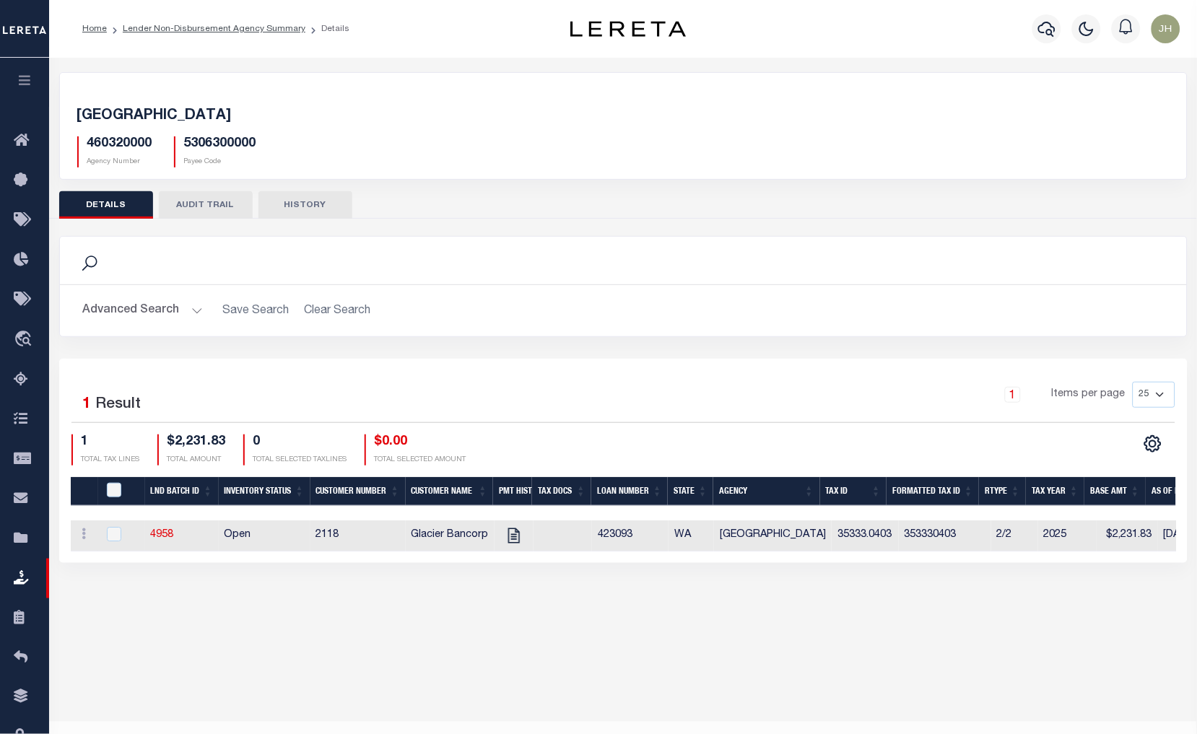
drag, startPoint x: 725, startPoint y: 564, endPoint x: 878, endPoint y: 579, distance: 154.5
click at [878, 579] on div "SPOKANE COUNTY 460320000 Agency Number 5306300000 Payee Code Search Is 1" at bounding box center [622, 332] width 1147 height 548
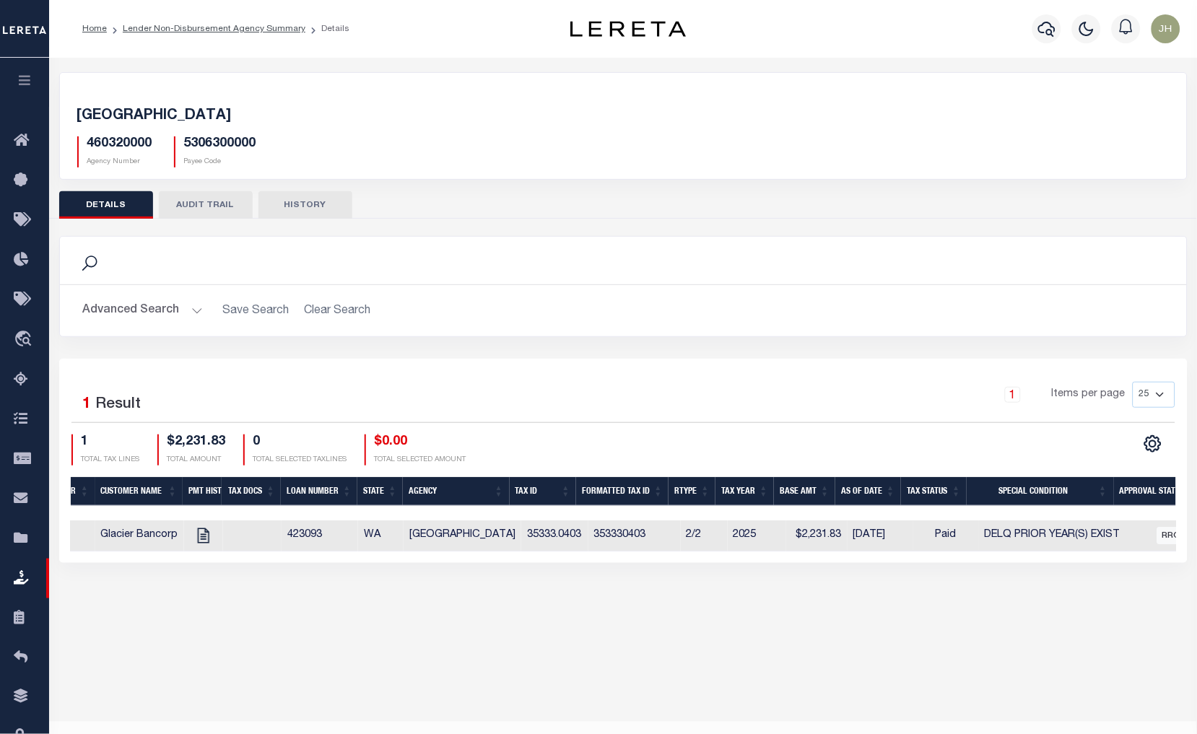
scroll to position [0, 328]
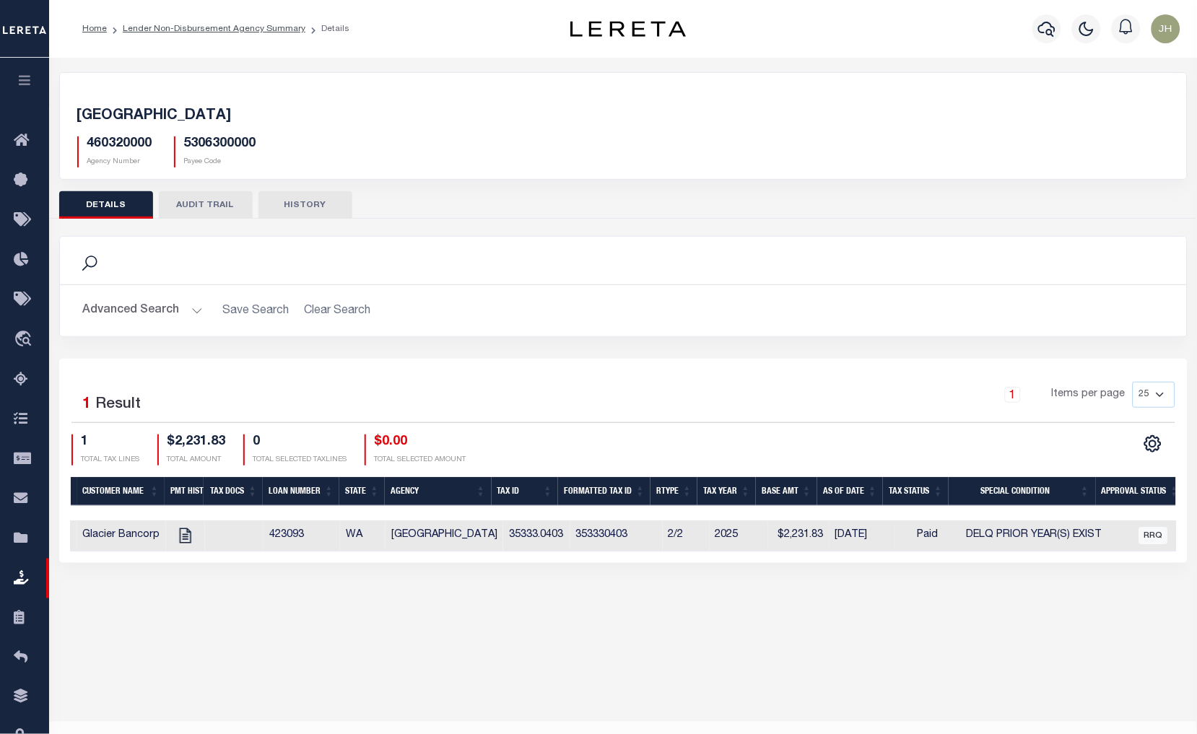
drag, startPoint x: 740, startPoint y: 565, endPoint x: 847, endPoint y: 563, distance: 107.5
click at [847, 563] on div "Selected 1 Result 1 Items per page 25 50 100 200 1 TOTAL TAX LINES" at bounding box center [623, 461] width 1128 height 204
drag, startPoint x: 849, startPoint y: 563, endPoint x: 955, endPoint y: 563, distance: 106.1
click at [955, 563] on div "Selected 1 Result 1 Items per page 25 50 100 200 1 TOTAL TAX LINES" at bounding box center [623, 461] width 1128 height 204
click at [178, 537] on icon "" at bounding box center [185, 535] width 19 height 19
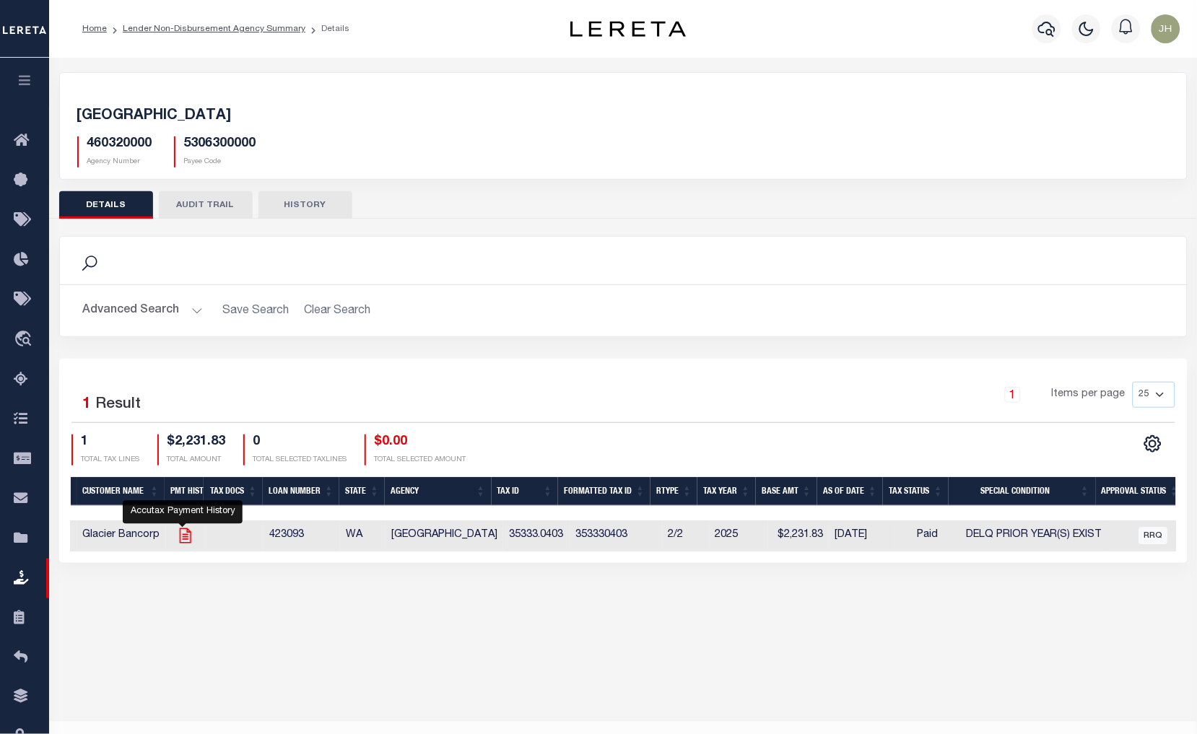
checkbox input "true"
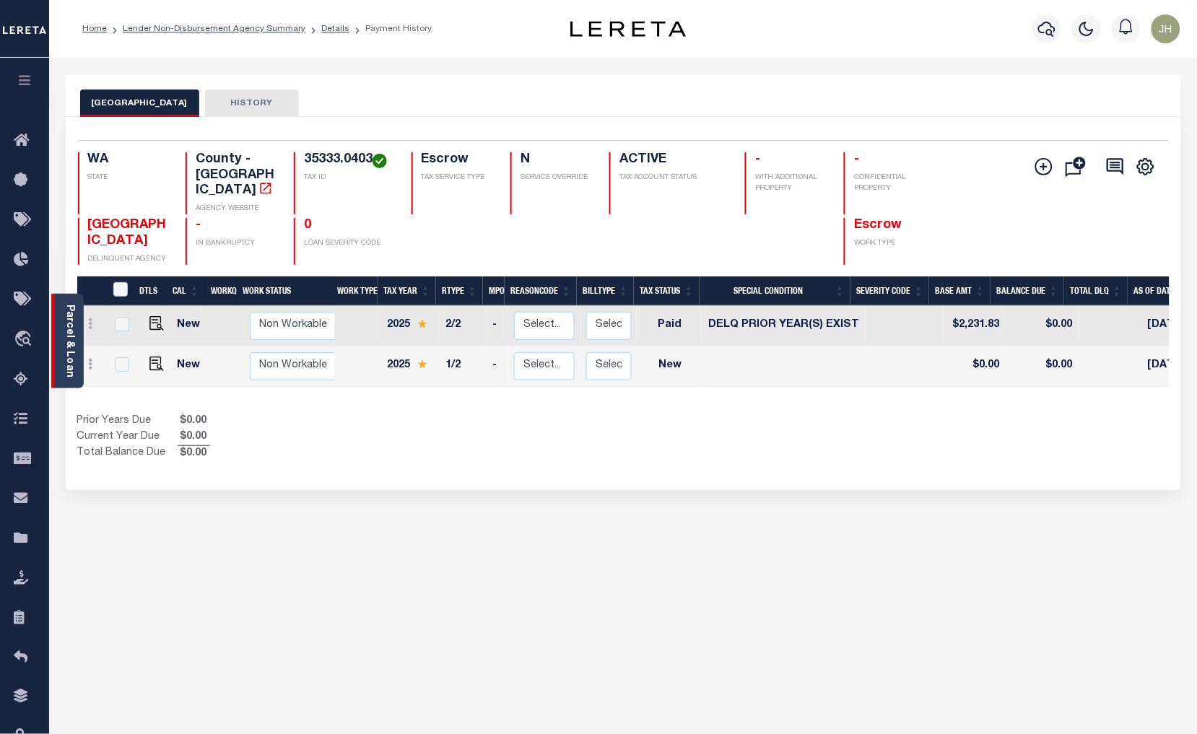
click at [64, 341] on link "Parcel & Loan" at bounding box center [69, 341] width 10 height 73
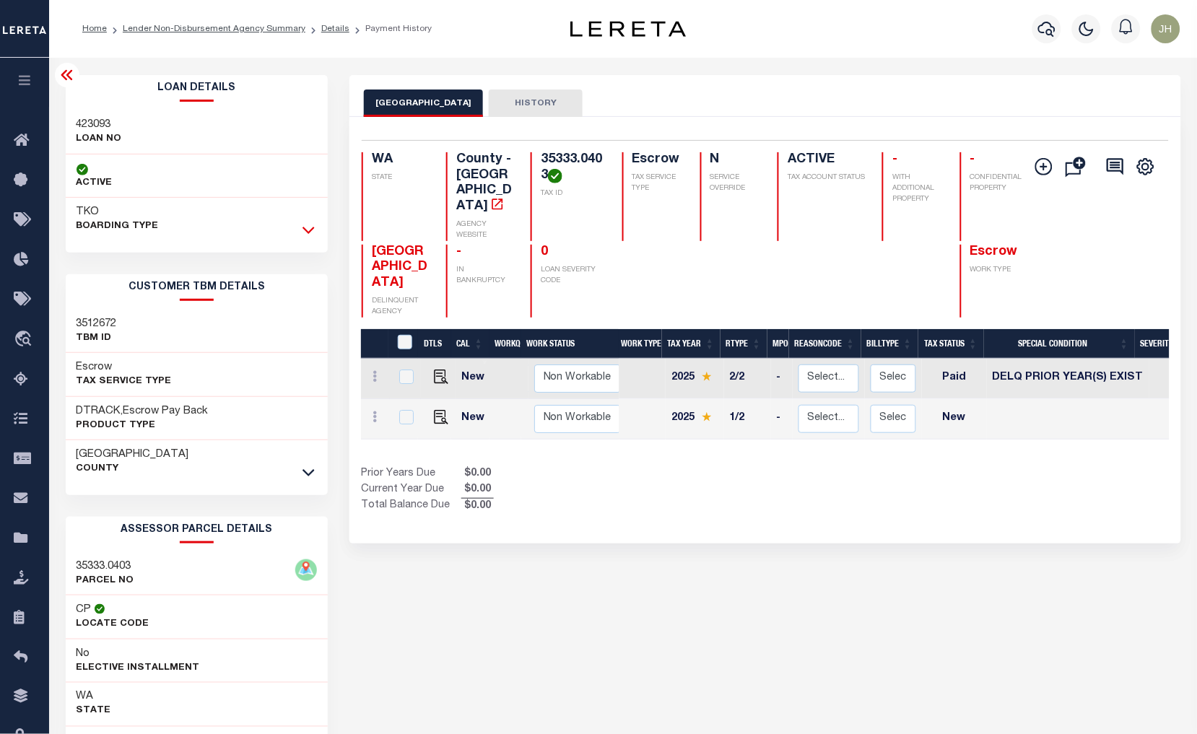
click at [308, 227] on icon at bounding box center [308, 229] width 12 height 15
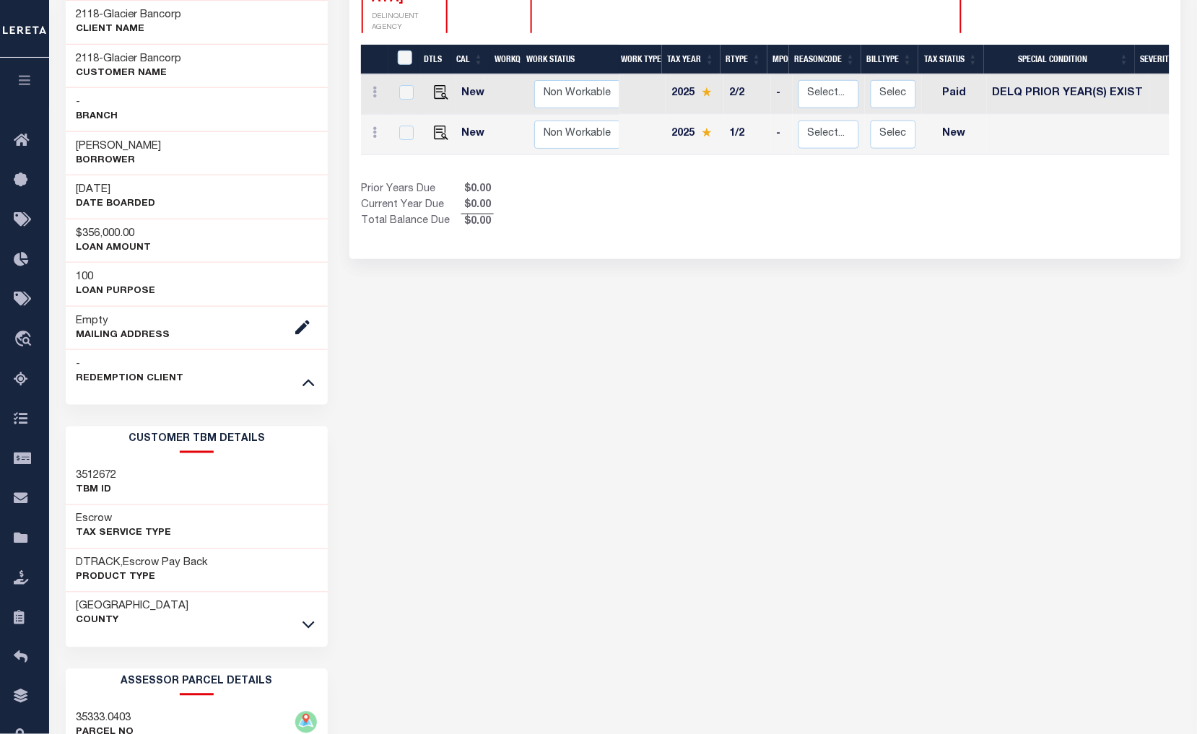
scroll to position [401, 0]
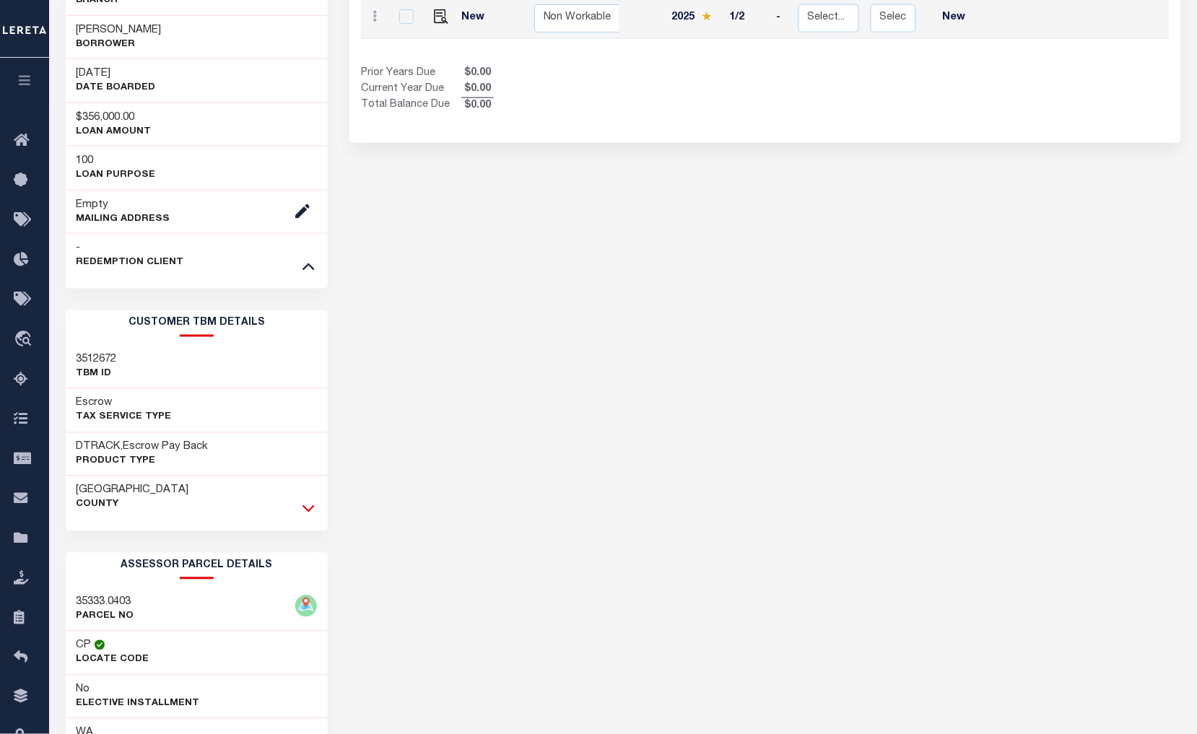
click at [305, 510] on icon at bounding box center [308, 508] width 12 height 15
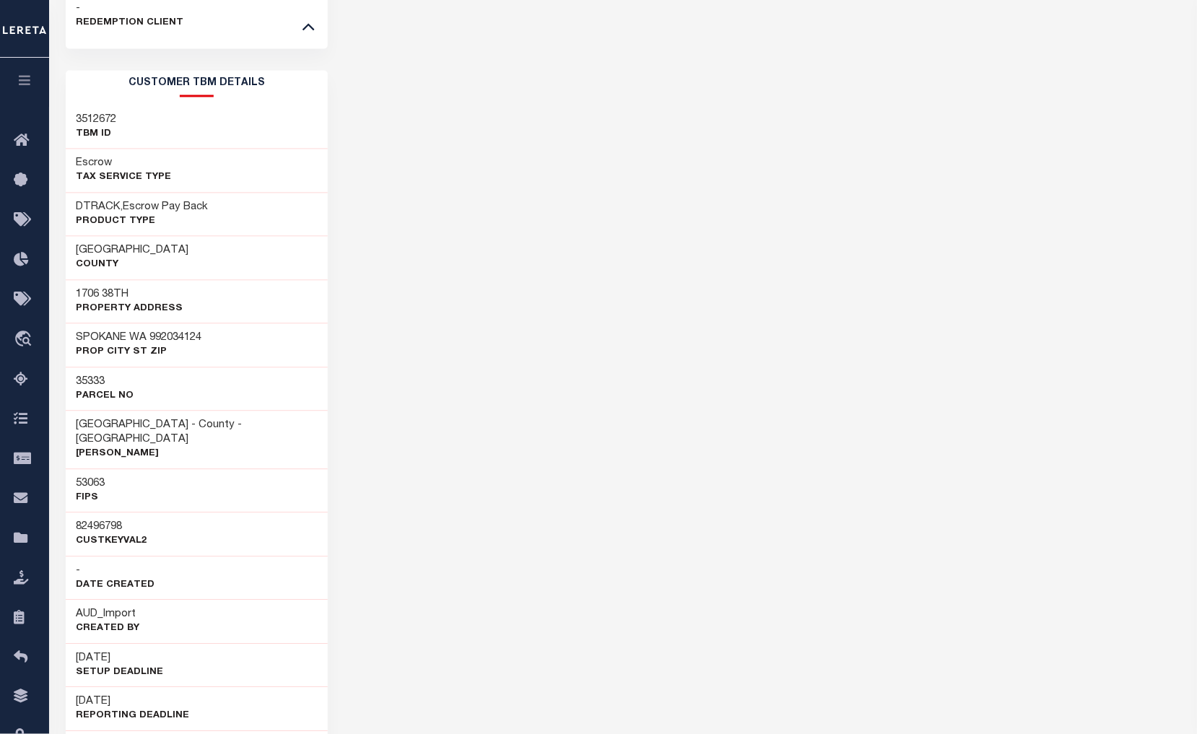
scroll to position [641, 0]
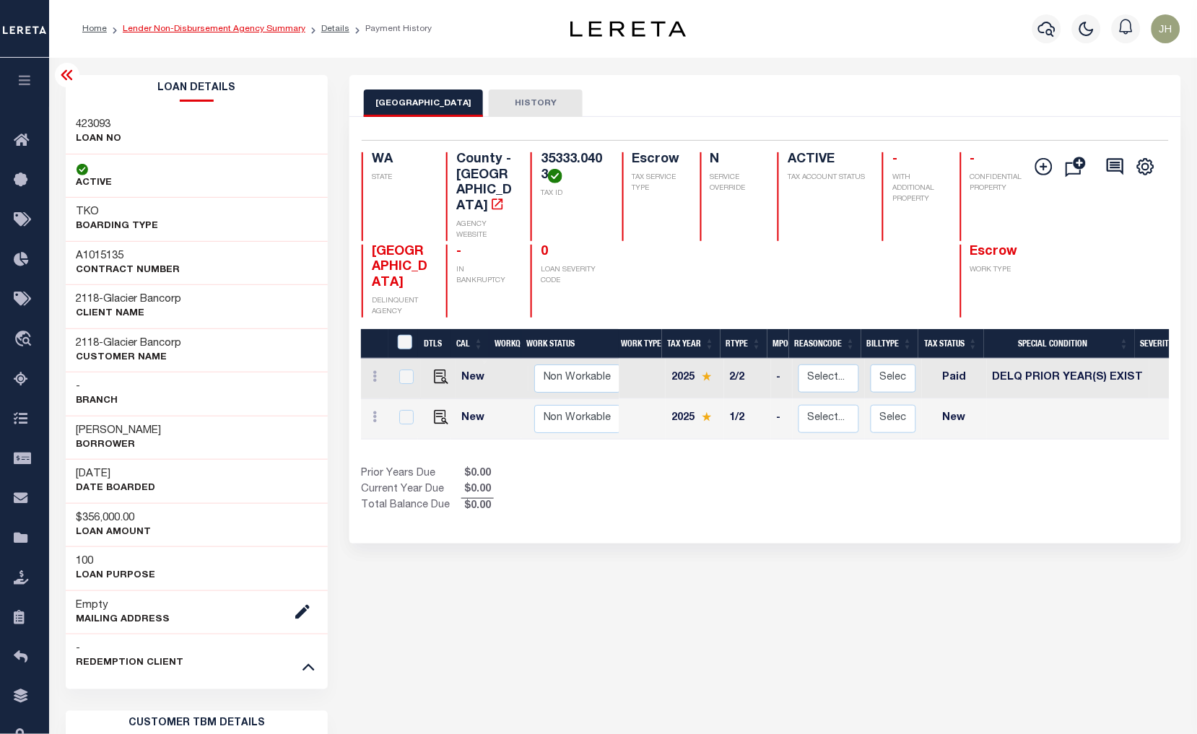
click at [180, 30] on link "Lender Non-Disbursement Agency Summary" at bounding box center [214, 29] width 183 height 9
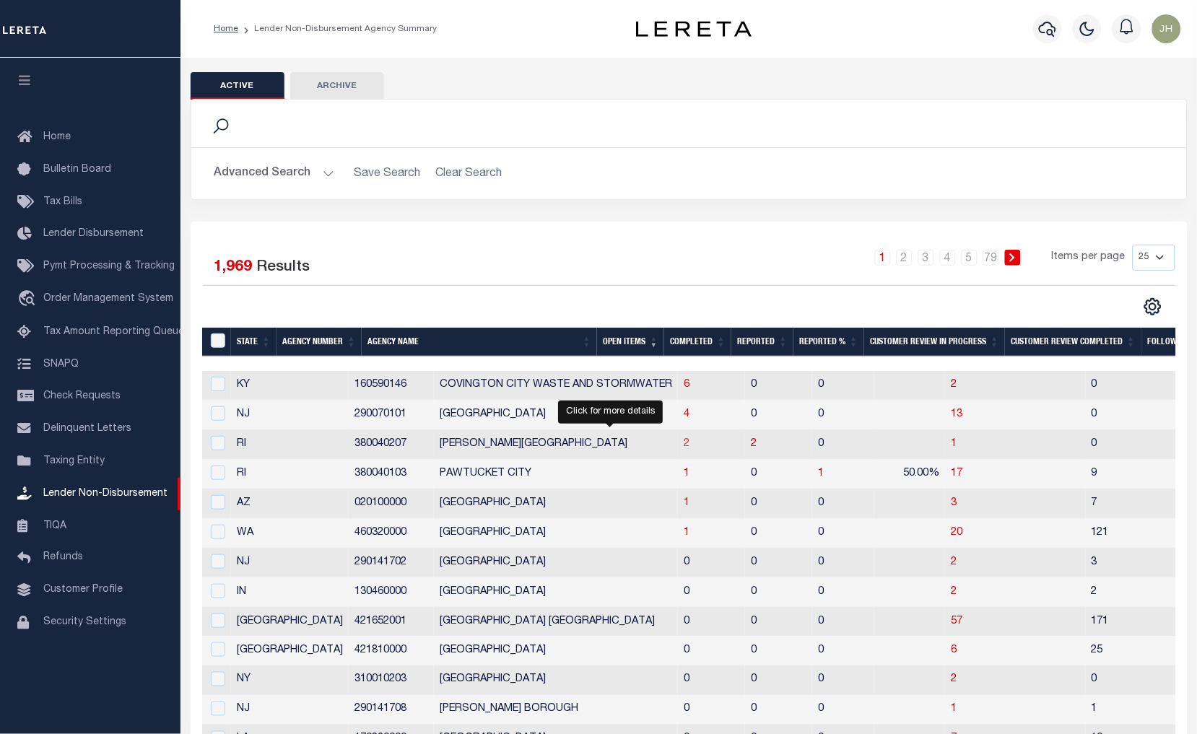
click at [683, 447] on span "2" at bounding box center [686, 444] width 6 height 10
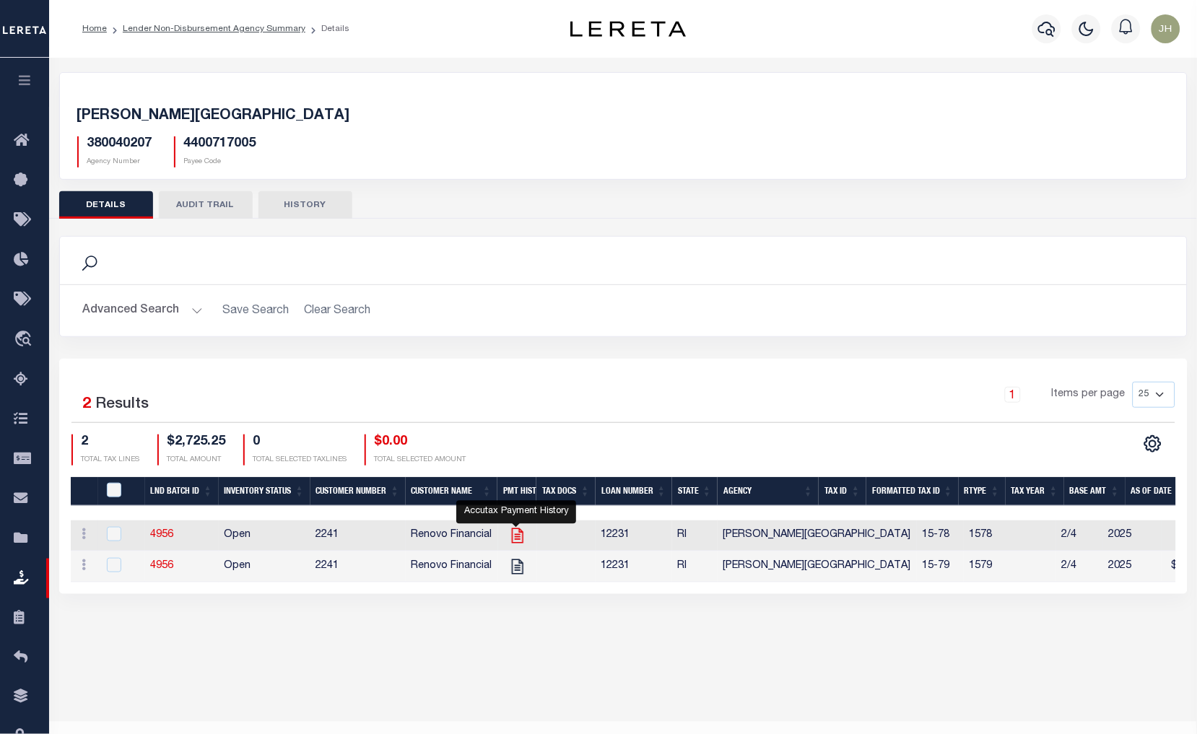
click at [520, 540] on icon "" at bounding box center [517, 535] width 19 height 19
checkbox input "true"
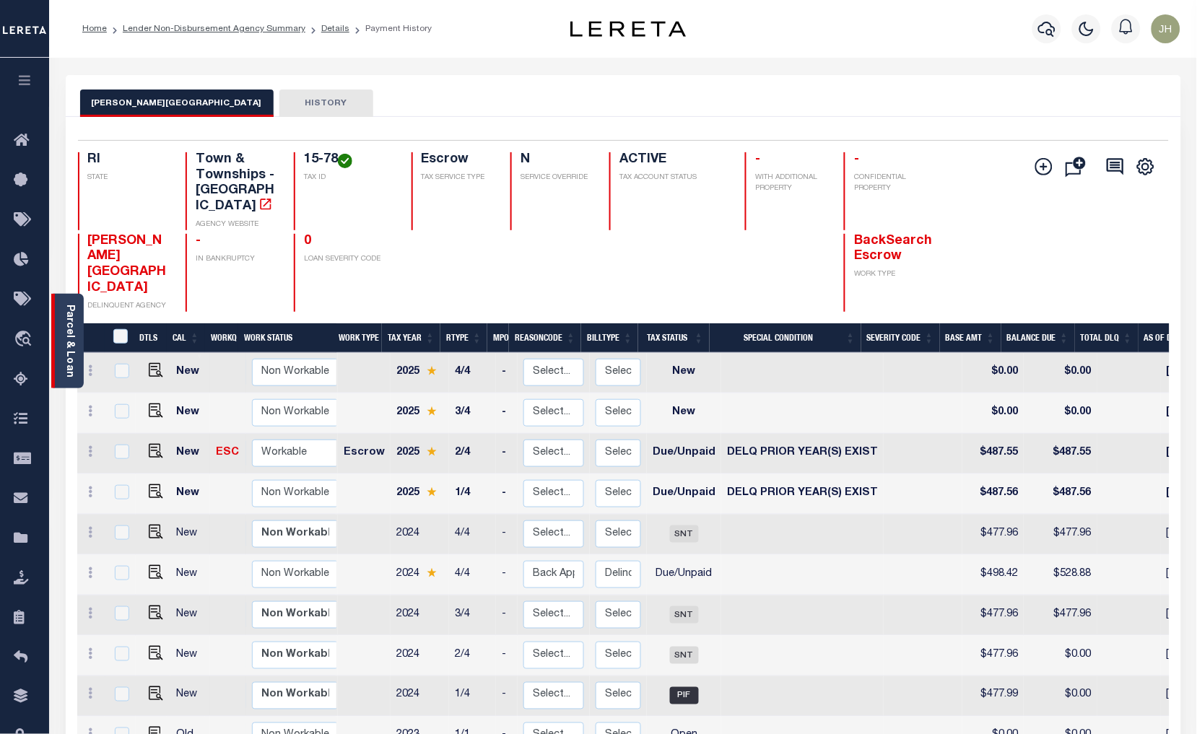
click at [65, 321] on link "Parcel & Loan" at bounding box center [69, 341] width 10 height 73
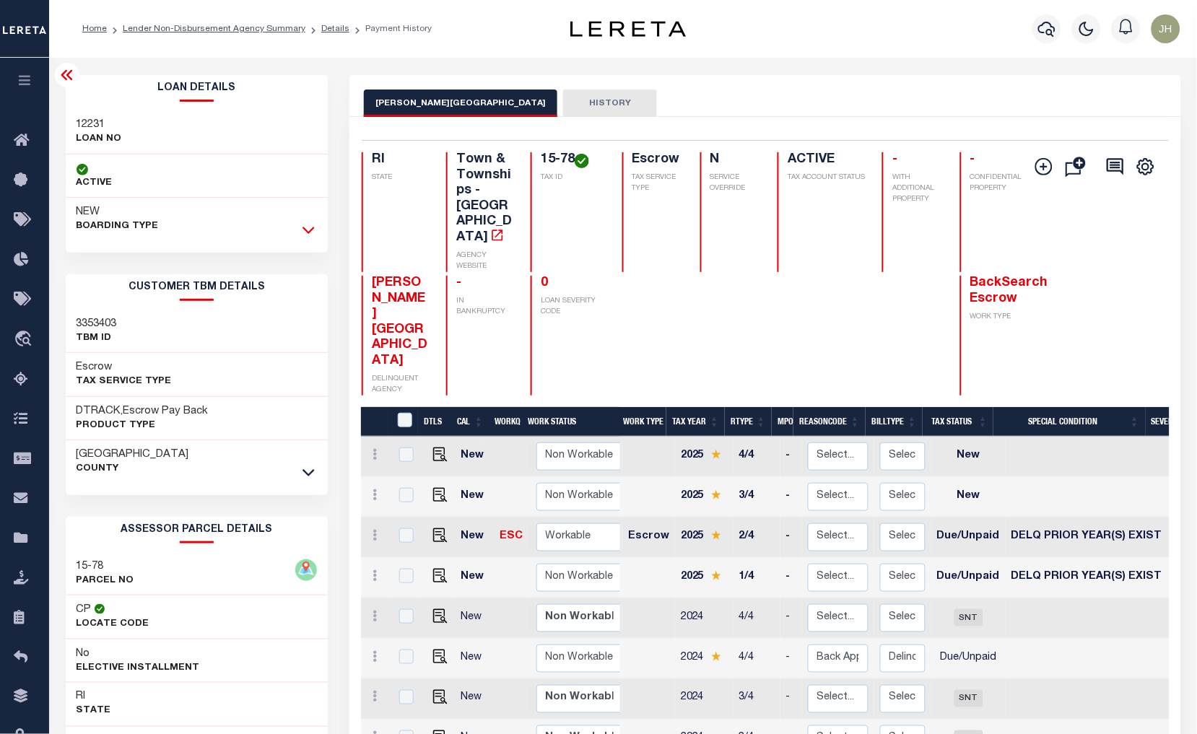
click at [312, 232] on icon at bounding box center [308, 230] width 12 height 7
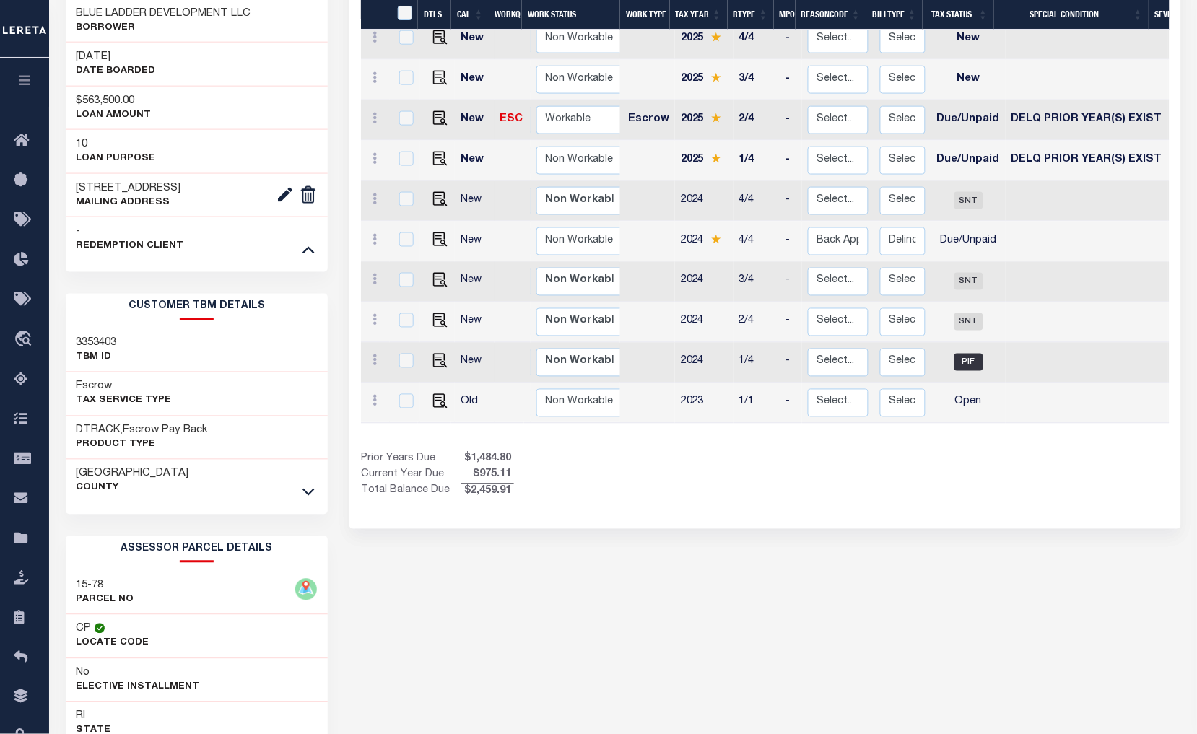
scroll to position [481, 0]
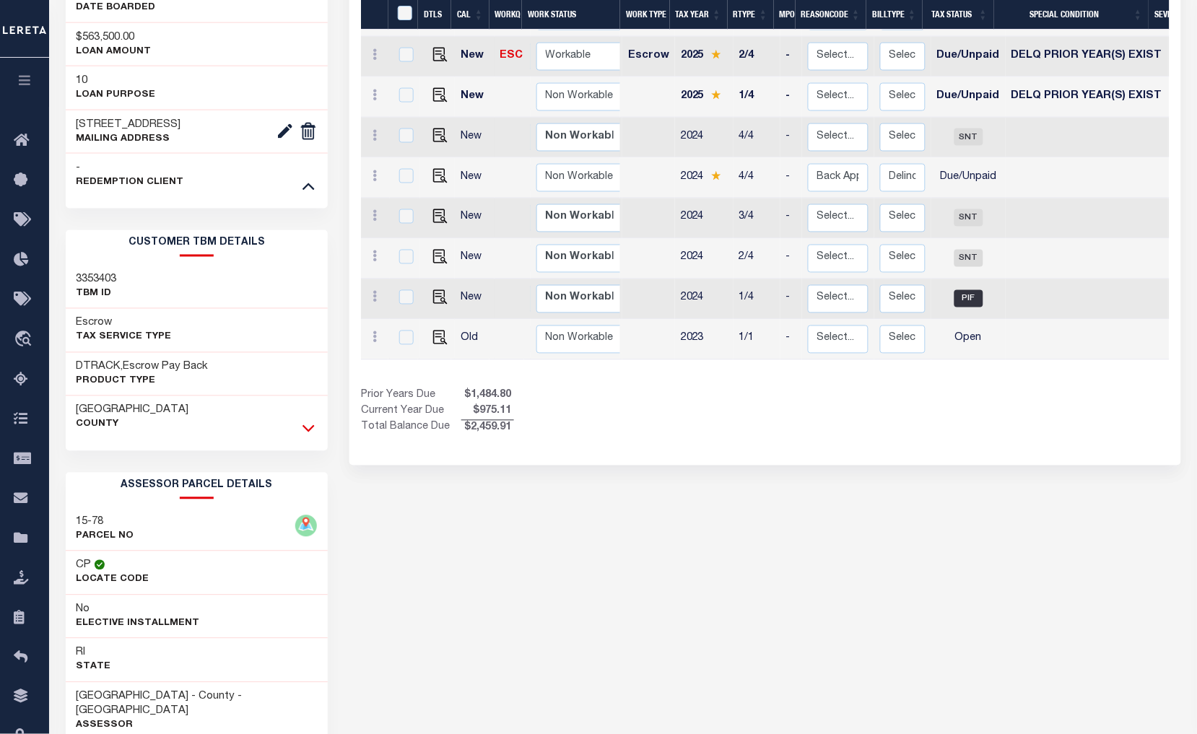
click at [305, 423] on icon at bounding box center [308, 428] width 12 height 15
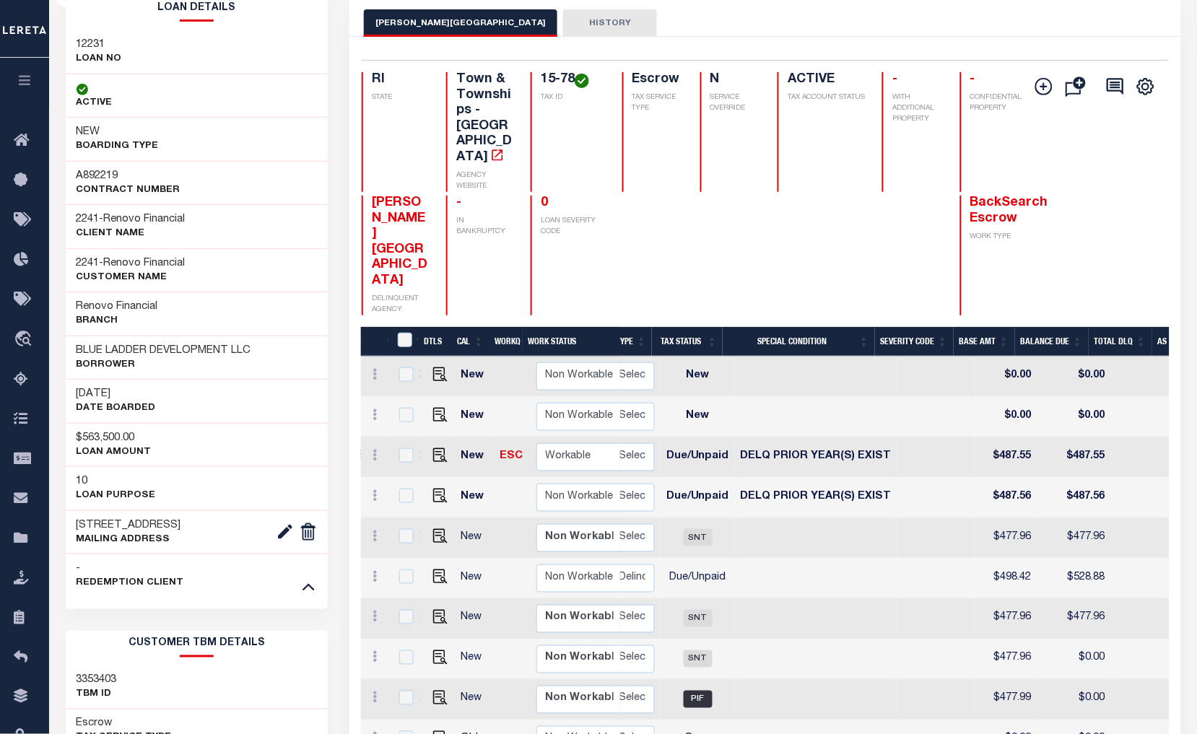
scroll to position [0, 0]
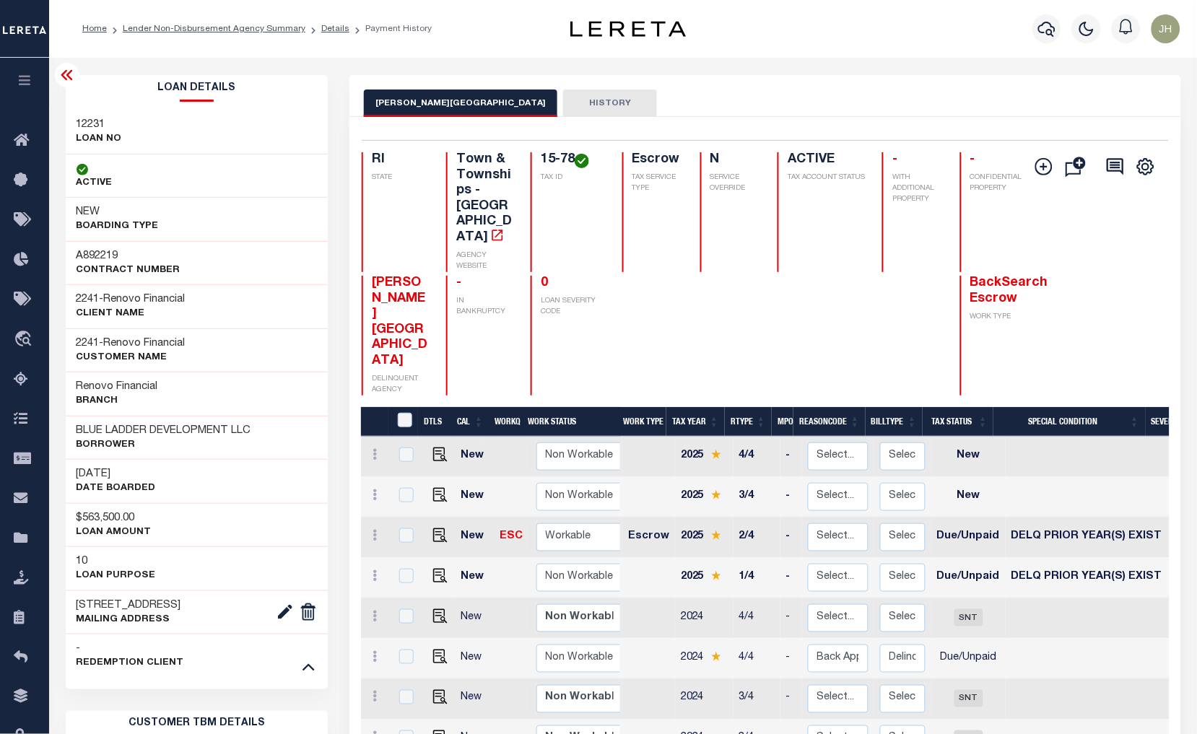
drag, startPoint x: 198, startPoint y: 27, endPoint x: 198, endPoint y: 37, distance: 10.1
click at [198, 27] on link "Lender Non-Disbursement Agency Summary" at bounding box center [214, 29] width 183 height 9
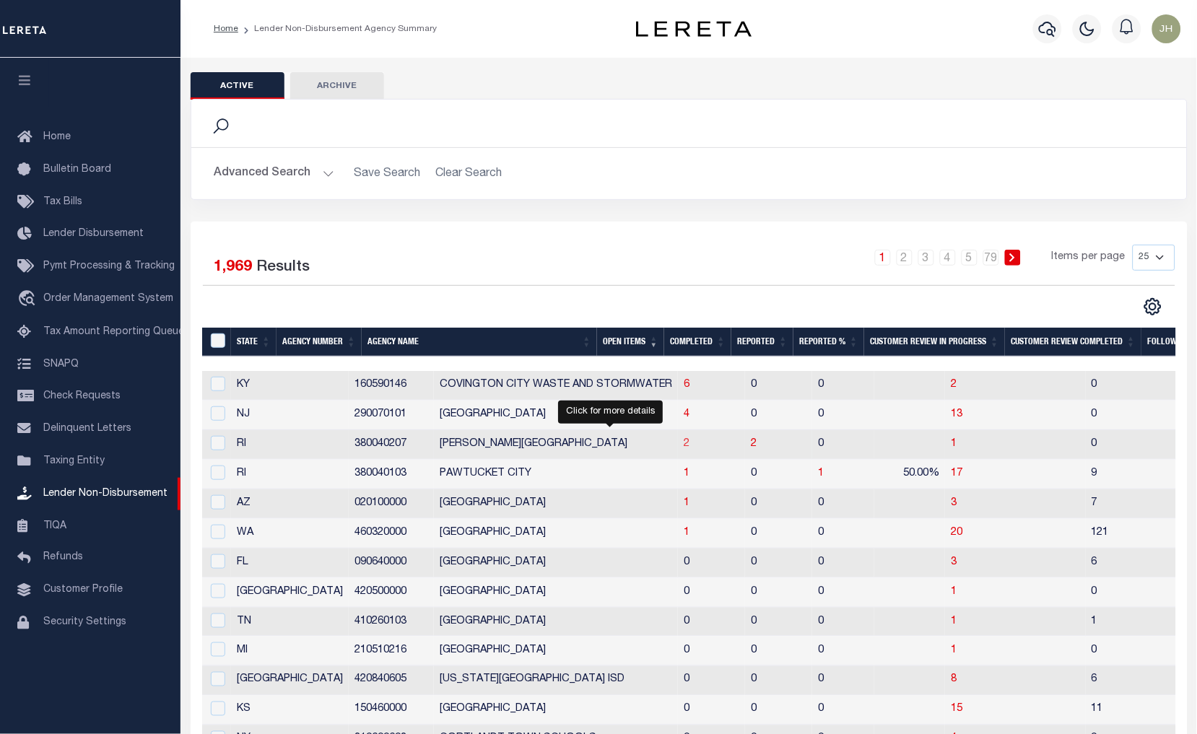
click at [683, 445] on span "2" at bounding box center [686, 444] width 6 height 10
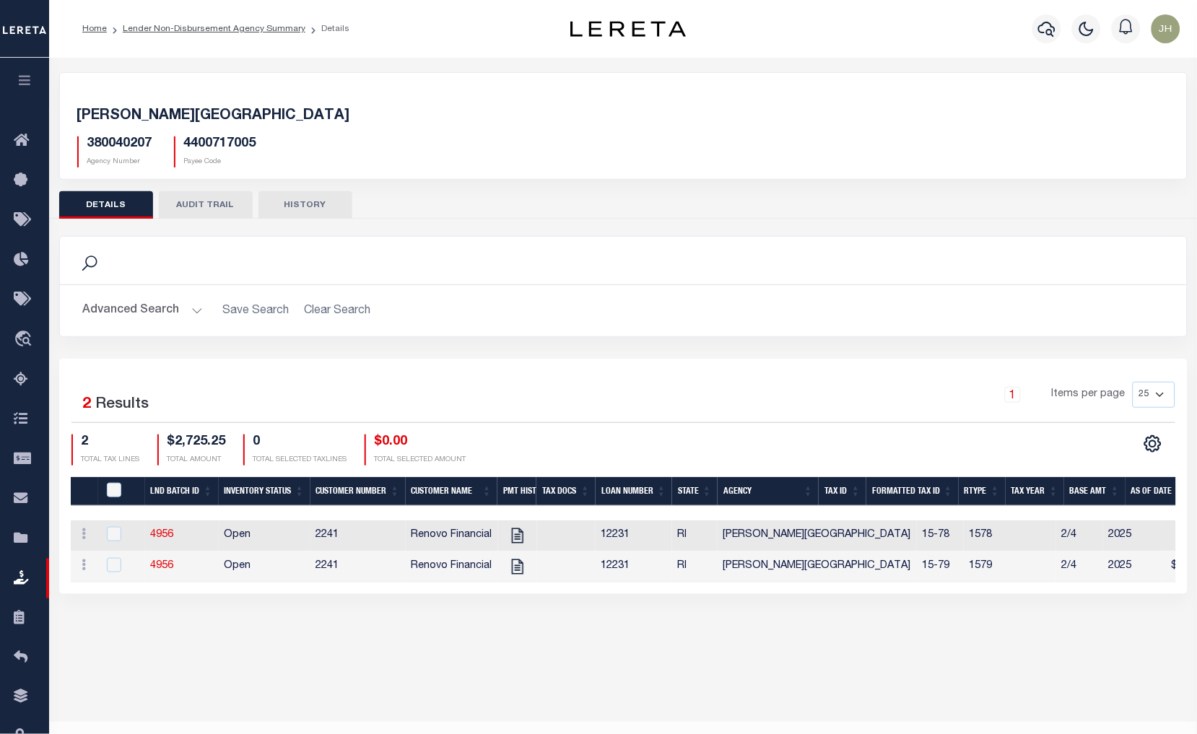
drag, startPoint x: 691, startPoint y: 595, endPoint x: 803, endPoint y: 599, distance: 112.7
click at [803, 594] on div "Selected 2 Results 1 Items per page 25 50 100 200 2 $2,725.25 0" at bounding box center [623, 476] width 1128 height 235
drag, startPoint x: 772, startPoint y: 593, endPoint x: 928, endPoint y: 597, distance: 155.9
click at [928, 594] on div "Selected 2 Results 1 Items per page 25 50 100 200 2 $2,725.25 0" at bounding box center [623, 476] width 1128 height 235
click at [697, 594] on div "Selected 2 Results 1 Items per page 25 50 100 200 2 $2,725.25 0" at bounding box center [623, 476] width 1128 height 235
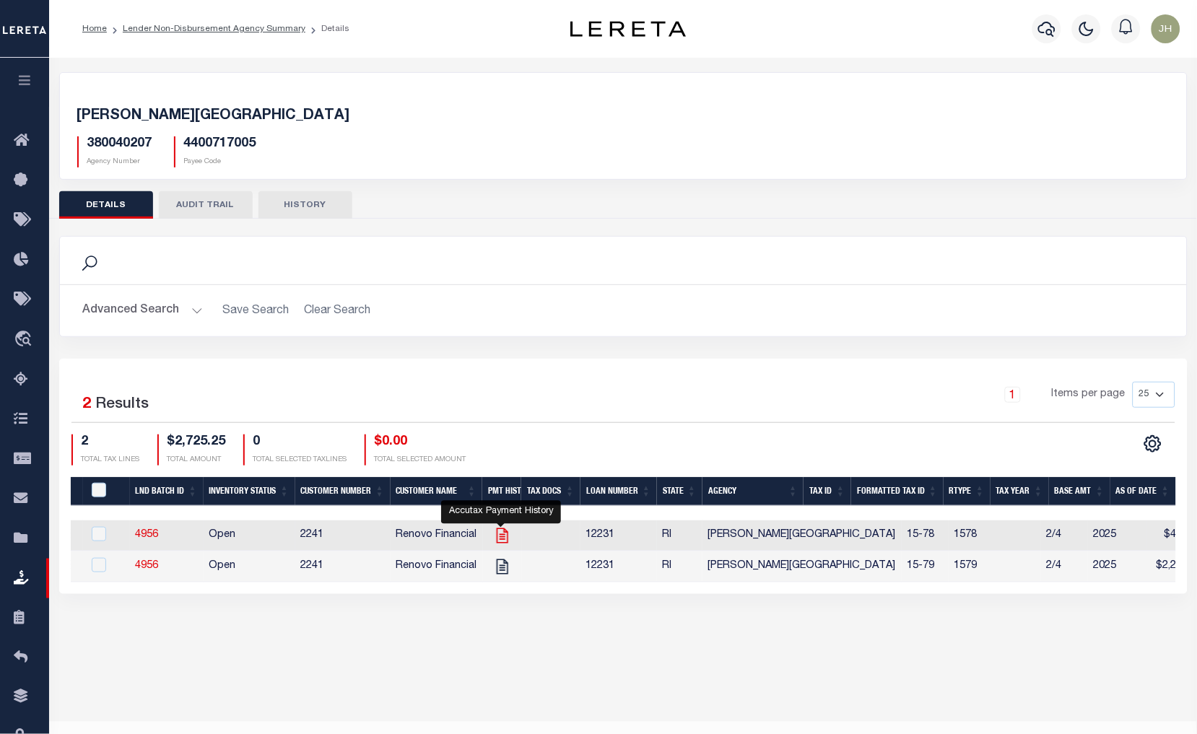
click at [498, 535] on icon "" at bounding box center [502, 535] width 19 height 19
checkbox input "true"
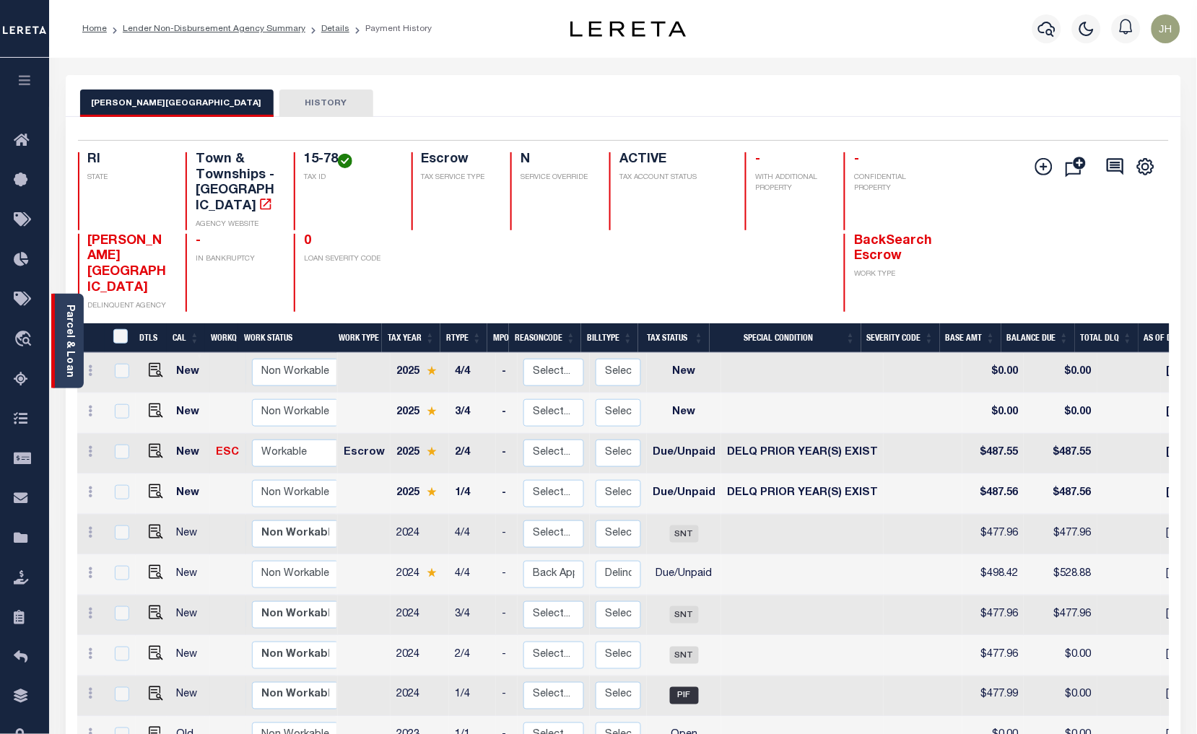
click at [67, 356] on link "Parcel & Loan" at bounding box center [69, 341] width 10 height 73
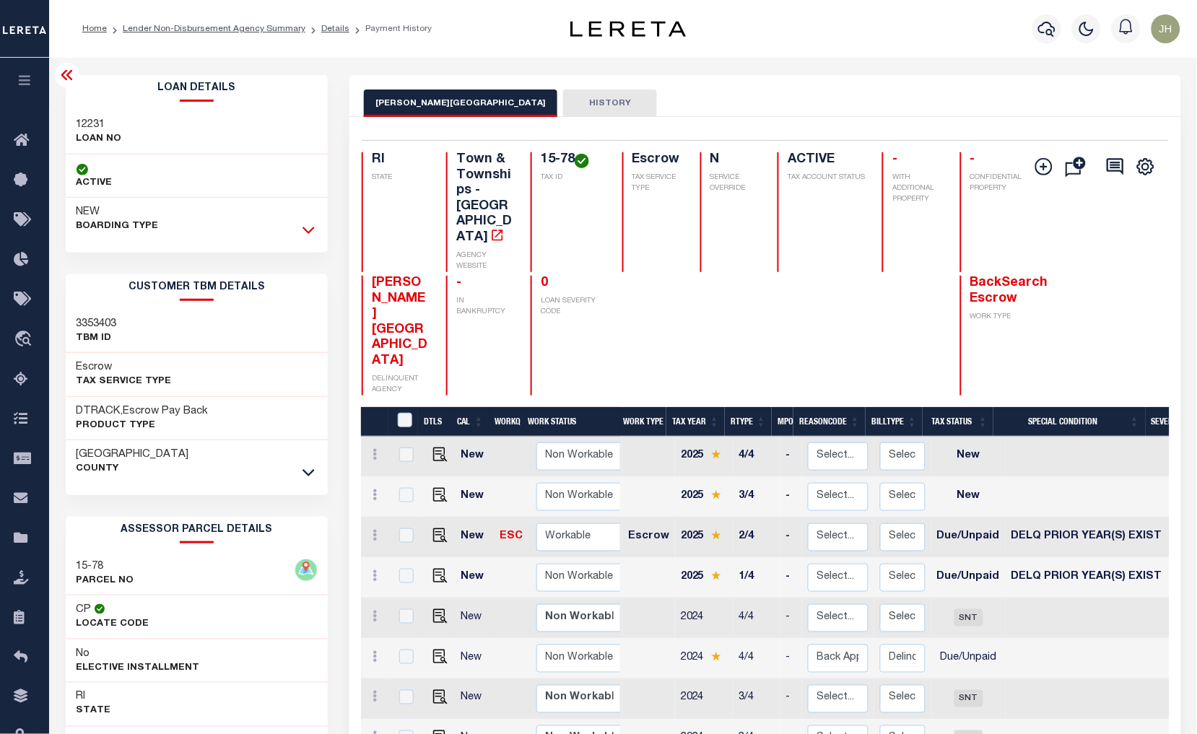
click at [311, 232] on icon at bounding box center [308, 230] width 12 height 7
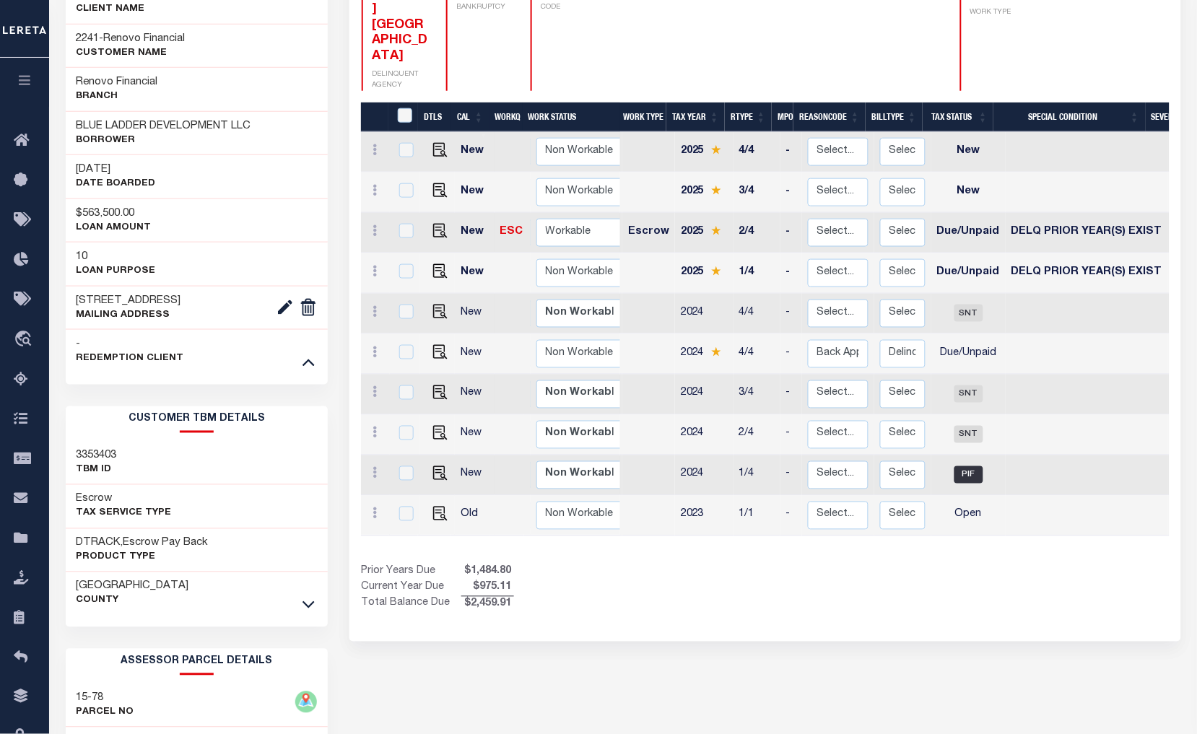
scroll to position [320, 0]
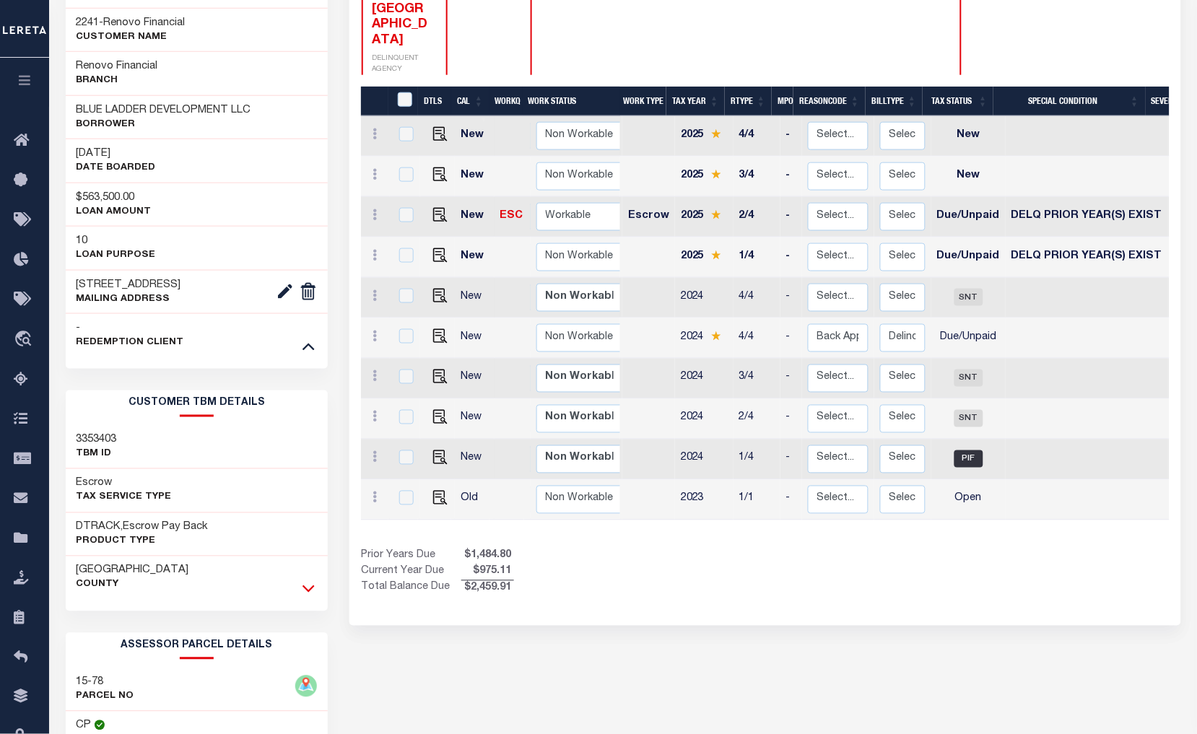
click at [305, 590] on icon at bounding box center [308, 589] width 12 height 7
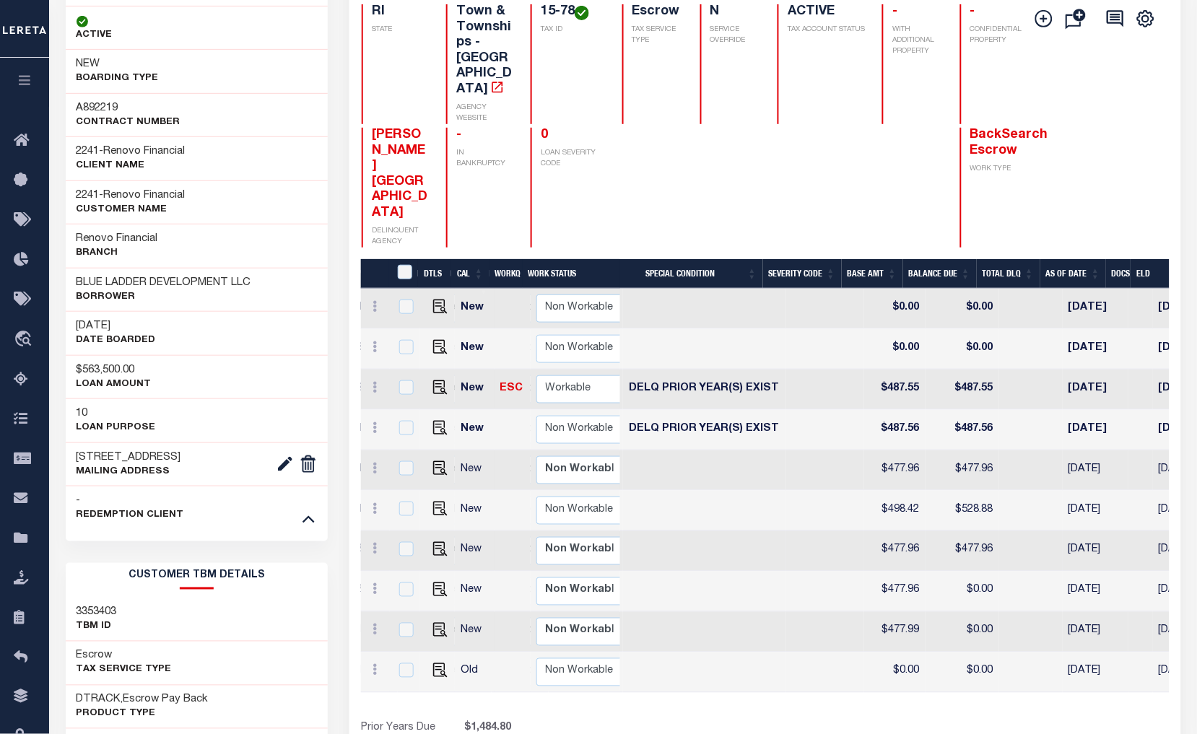
scroll to position [0, 0]
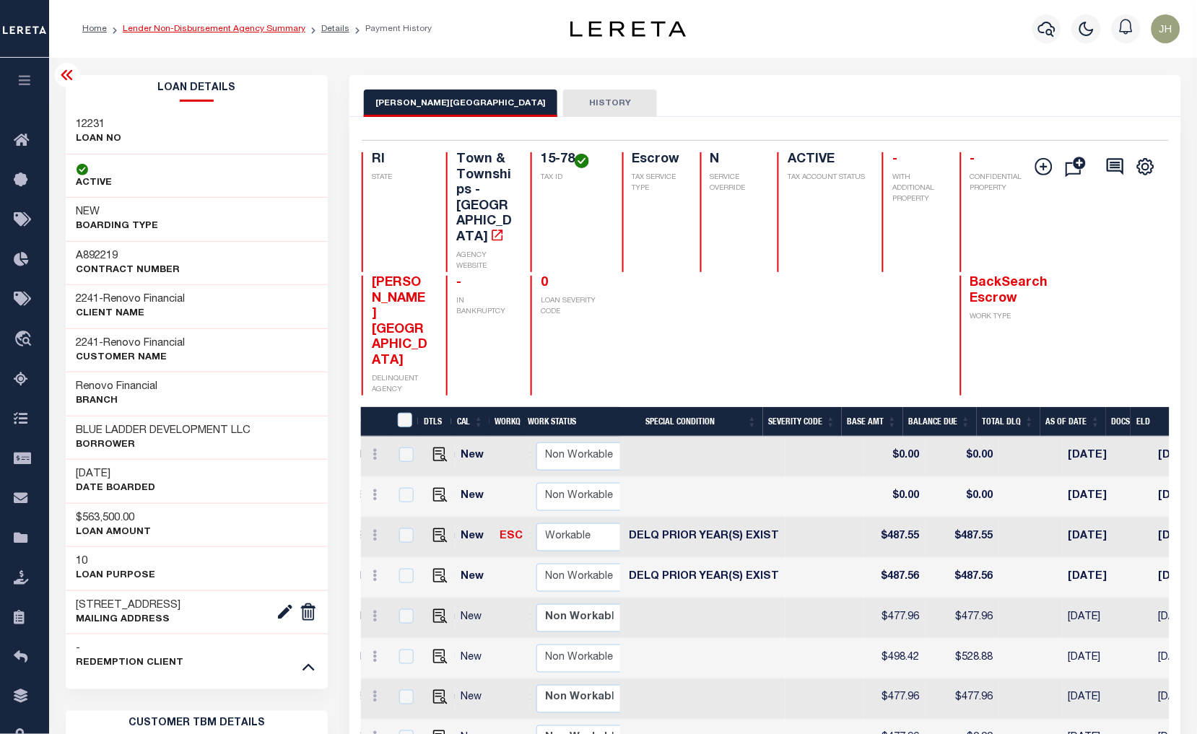
click at [167, 27] on link "Lender Non-Disbursement Agency Summary" at bounding box center [214, 29] width 183 height 9
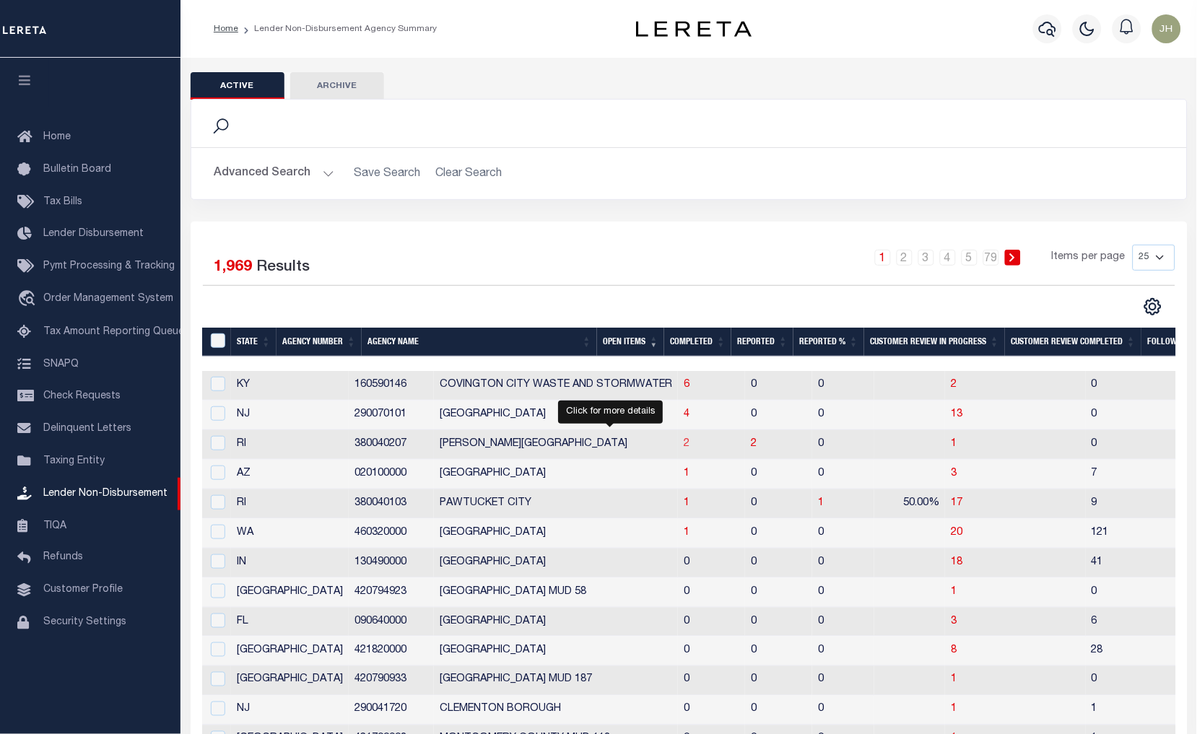
click at [683, 442] on span "2" at bounding box center [686, 444] width 6 height 10
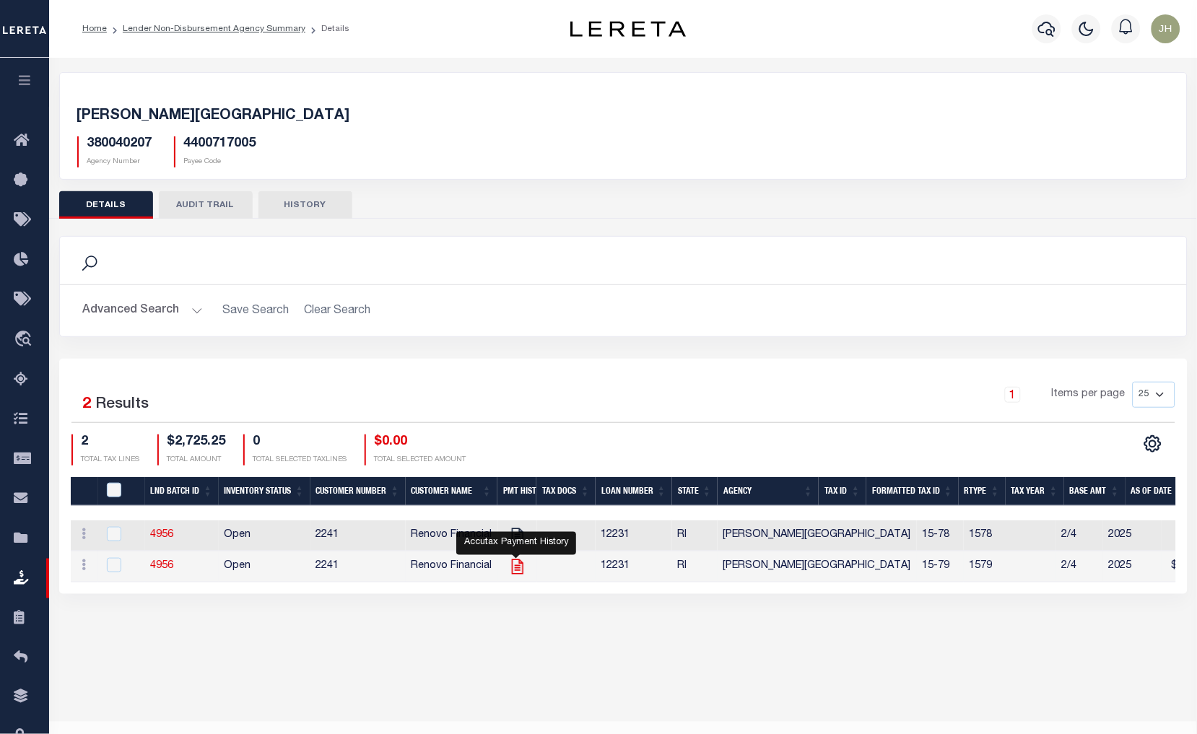
click at [520, 568] on icon "" at bounding box center [517, 566] width 19 height 19
checkbox input "true"
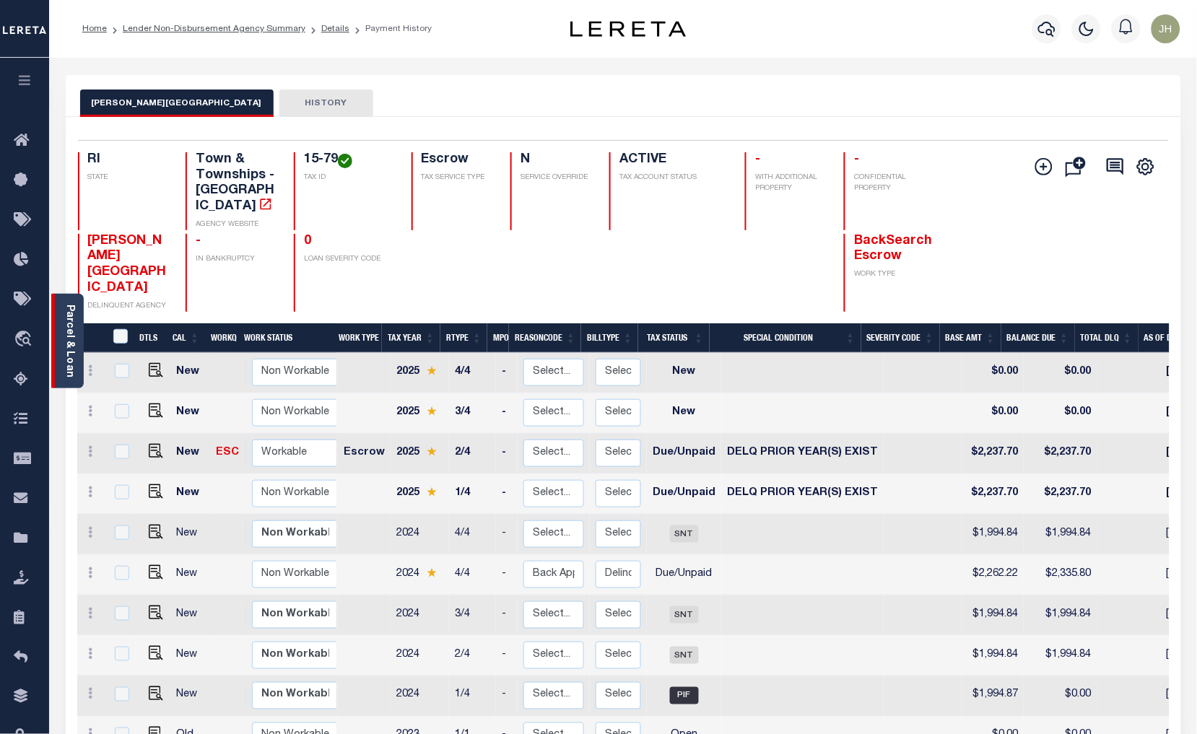
click at [71, 323] on link "Parcel & Loan" at bounding box center [69, 341] width 10 height 73
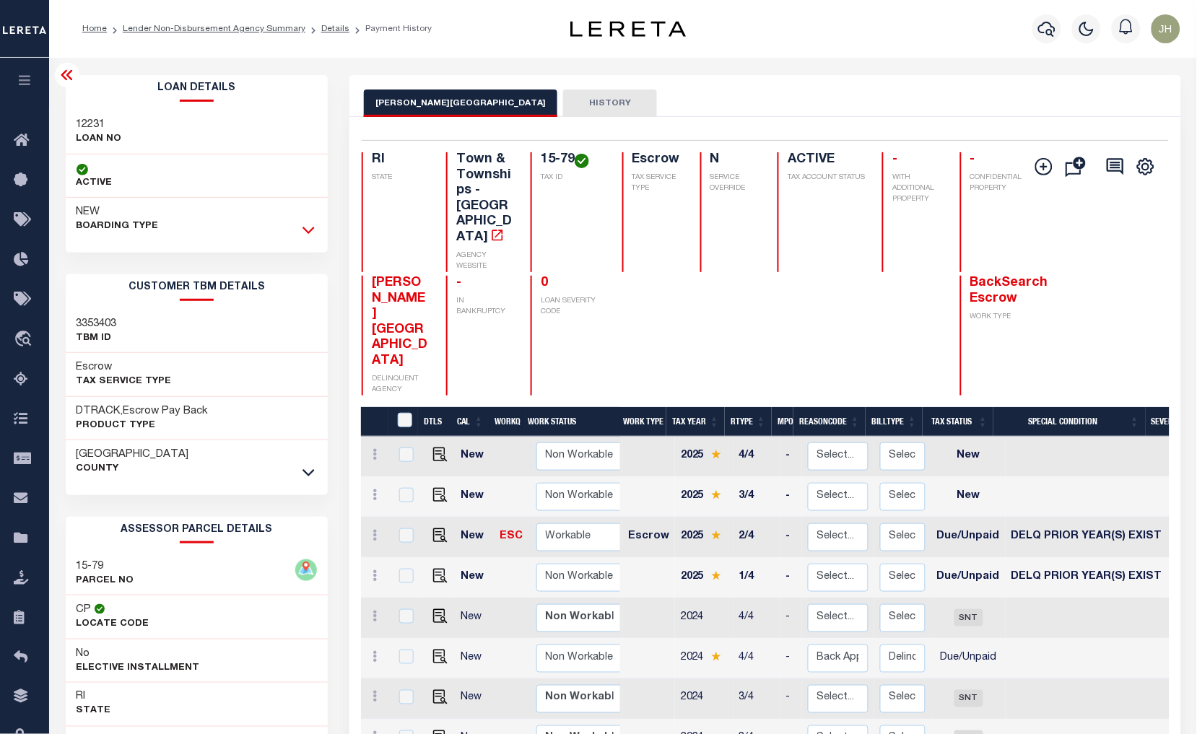
click at [306, 231] on icon at bounding box center [308, 230] width 12 height 7
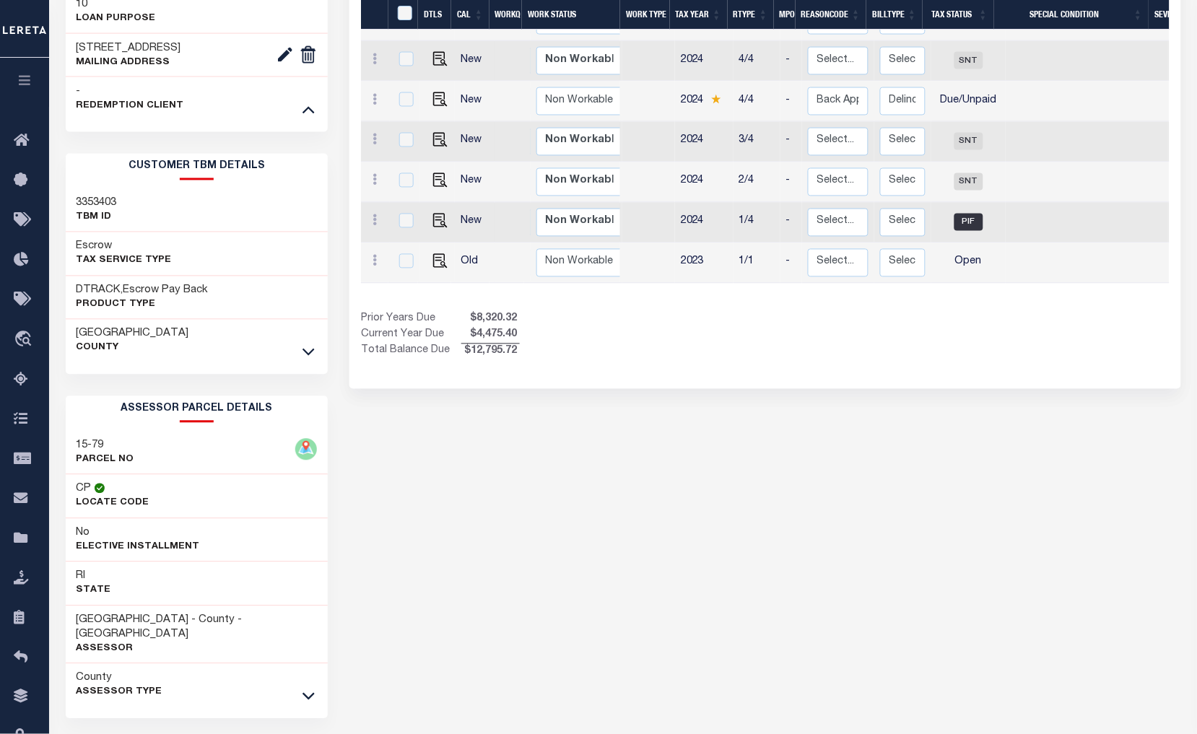
scroll to position [594, 0]
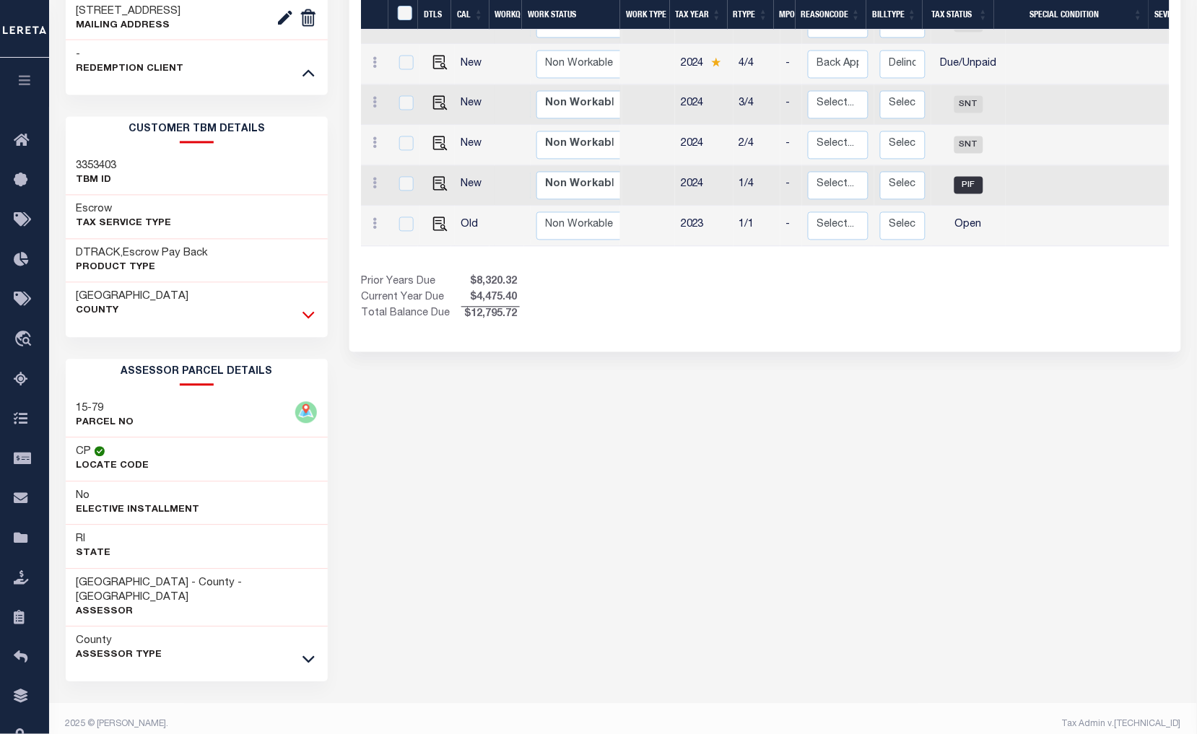
click at [305, 312] on icon at bounding box center [308, 314] width 12 height 15
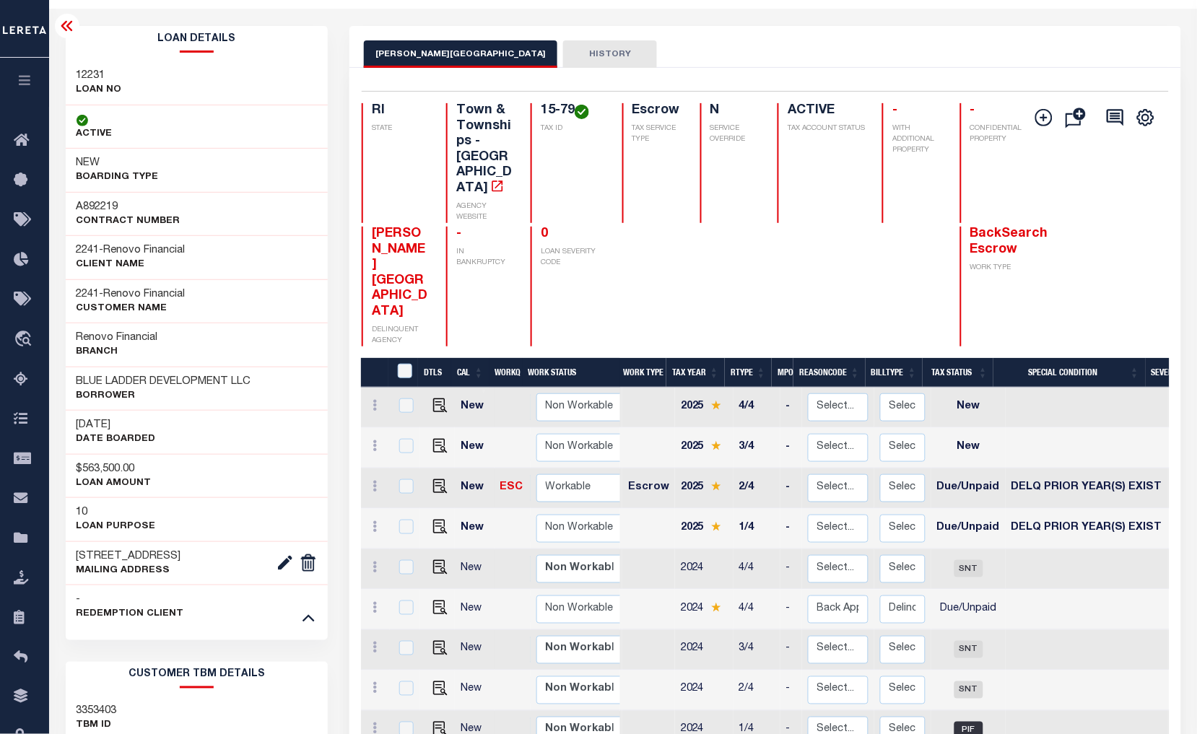
scroll to position [0, 0]
